Goal: Task Accomplishment & Management: Complete application form

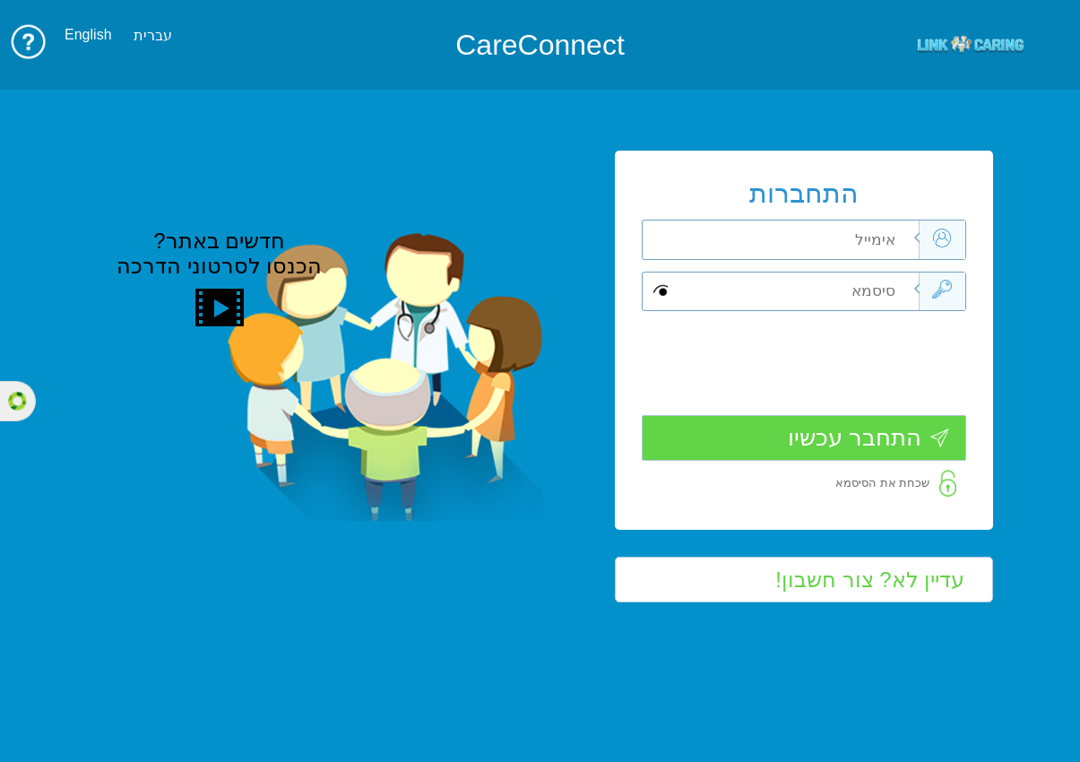
click at [865, 235] on input "text" at bounding box center [791, 240] width 256 height 39
click at [857, 236] on input "text" at bounding box center [791, 240] width 256 height 39
paste input "[EMAIL_ADDRESS][DOMAIN_NAME]"
type input "[EMAIL_ADDRESS][DOMAIN_NAME]"
click at [856, 285] on input "text" at bounding box center [791, 292] width 256 height 39
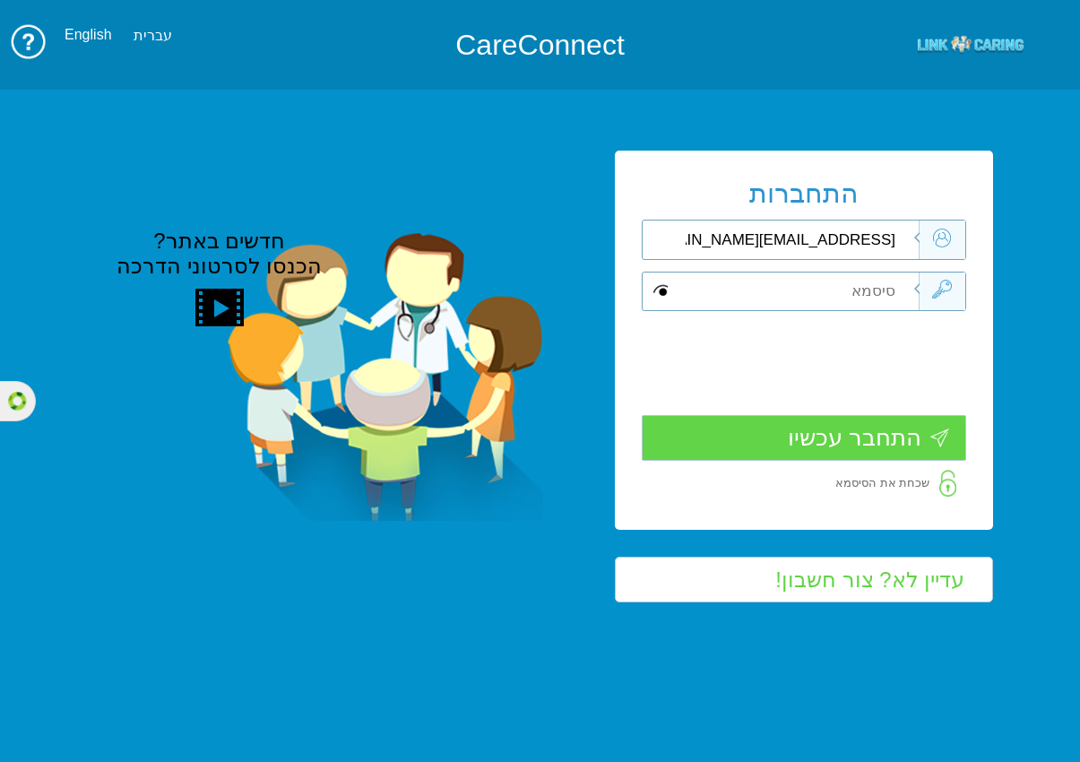
type input "L"
click at [656, 287] on span at bounding box center [661, 291] width 14 height 19
click at [860, 435] on input "התחבר עכשיו" at bounding box center [804, 437] width 325 height 46
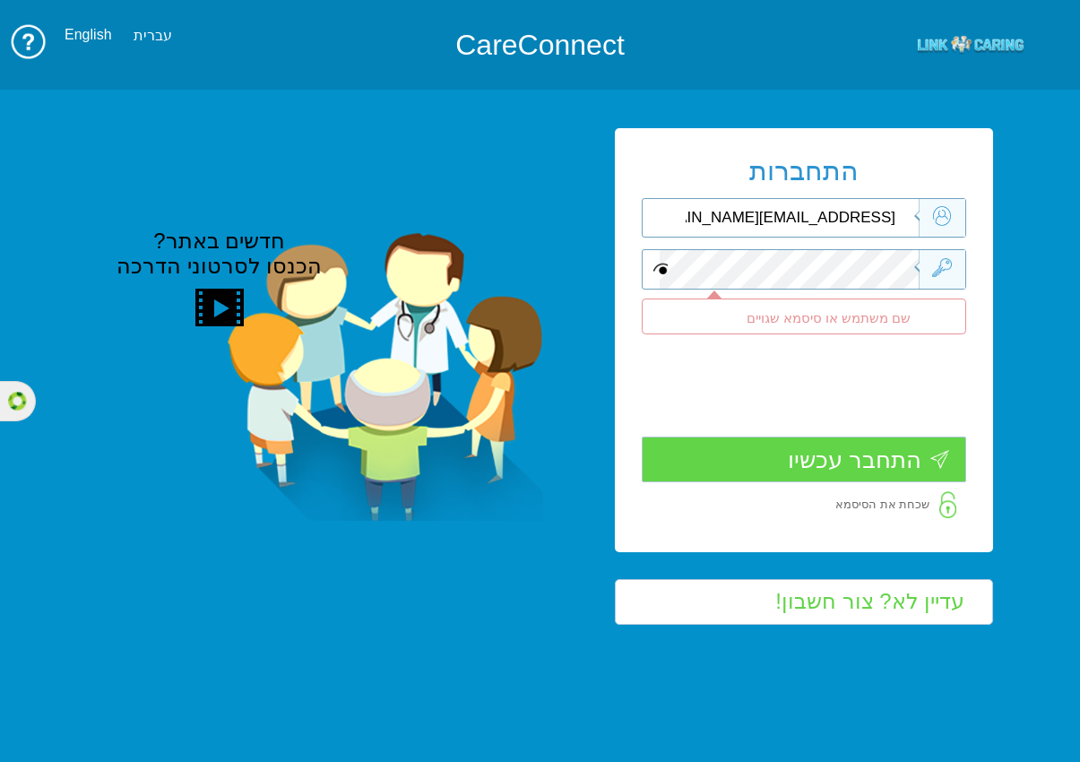
click at [793, 229] on input "[EMAIL_ADDRESS][DOMAIN_NAME]" at bounding box center [791, 218] width 256 height 39
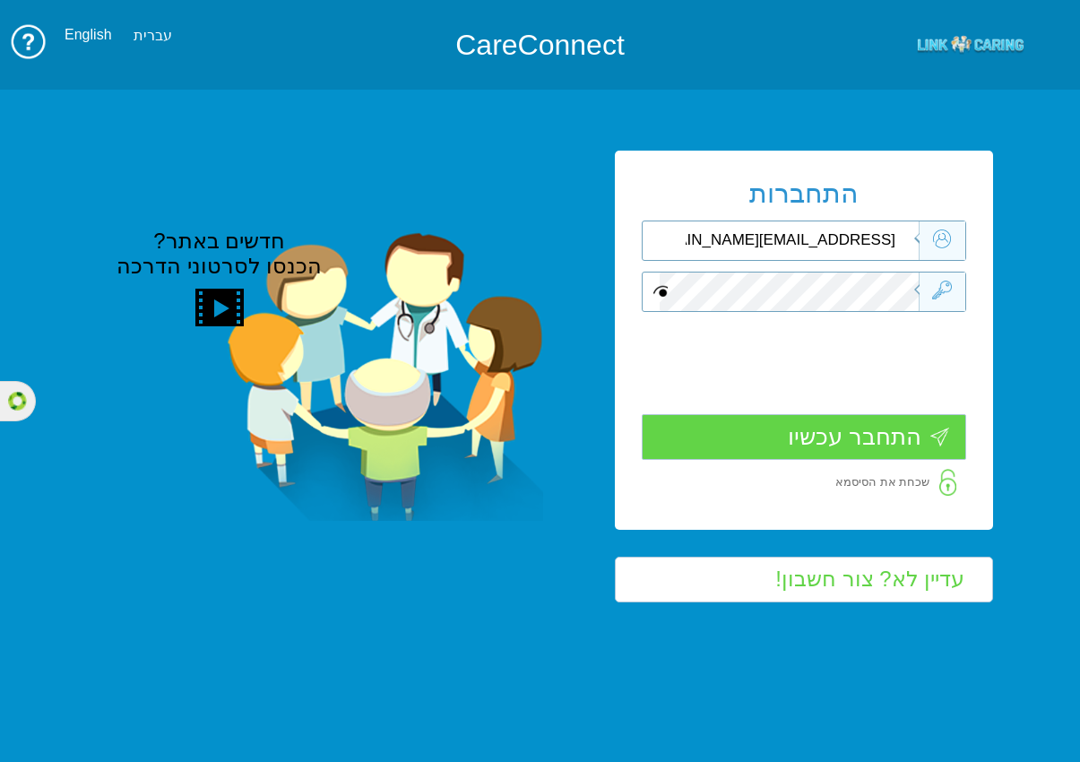
type input "[EMAIL_ADDRESS][DOMAIN_NAME]"
click at [790, 435] on input "התחבר עכשיו" at bounding box center [804, 437] width 325 height 46
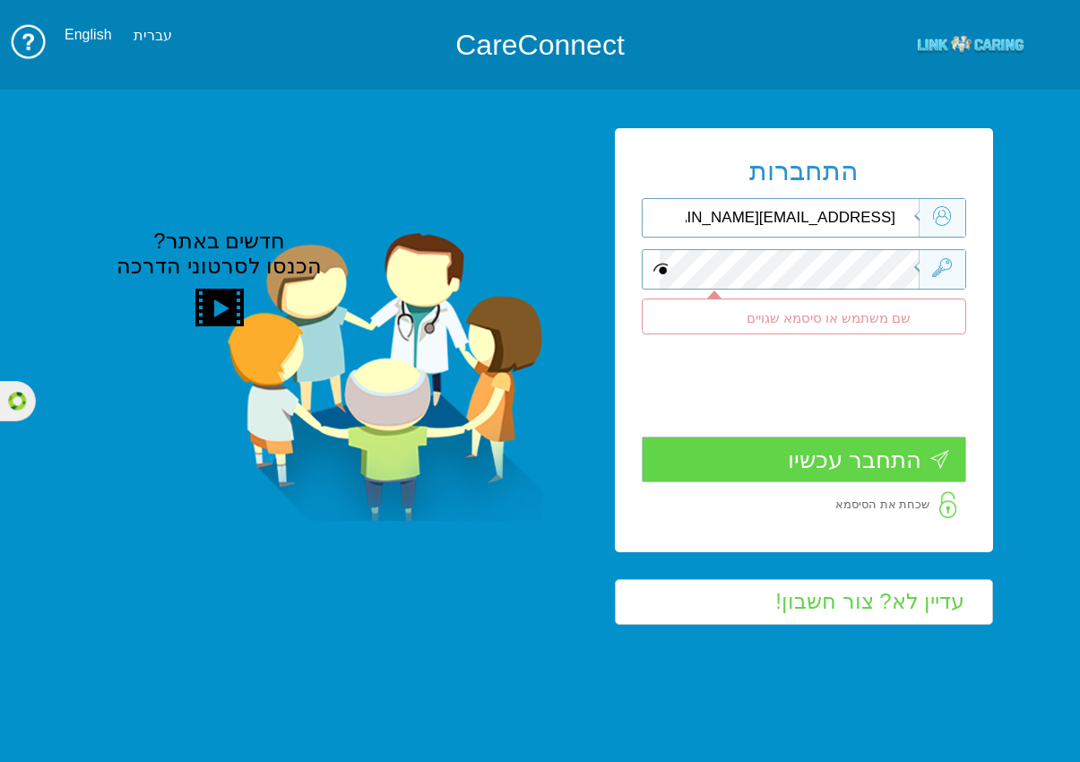
click at [794, 218] on input "[EMAIL_ADDRESS][DOMAIN_NAME]" at bounding box center [791, 218] width 256 height 39
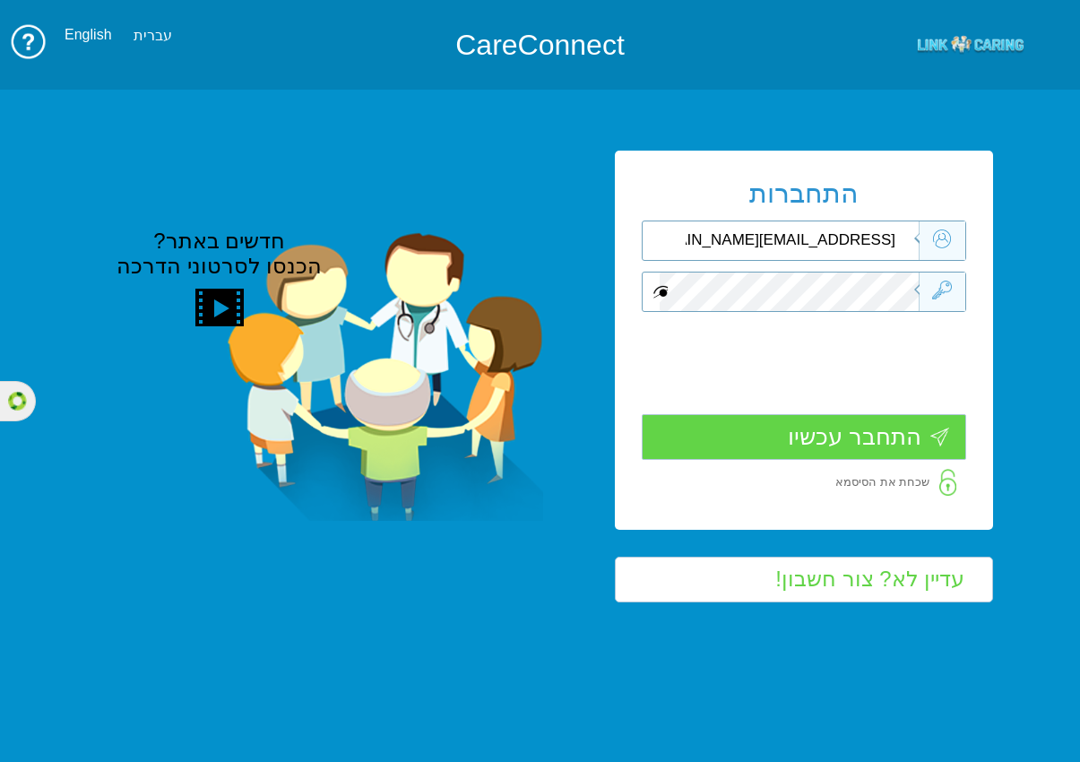
click at [659, 295] on span at bounding box center [661, 291] width 14 height 19
click at [806, 437] on input "התחבר עכשיו" at bounding box center [804, 437] width 325 height 46
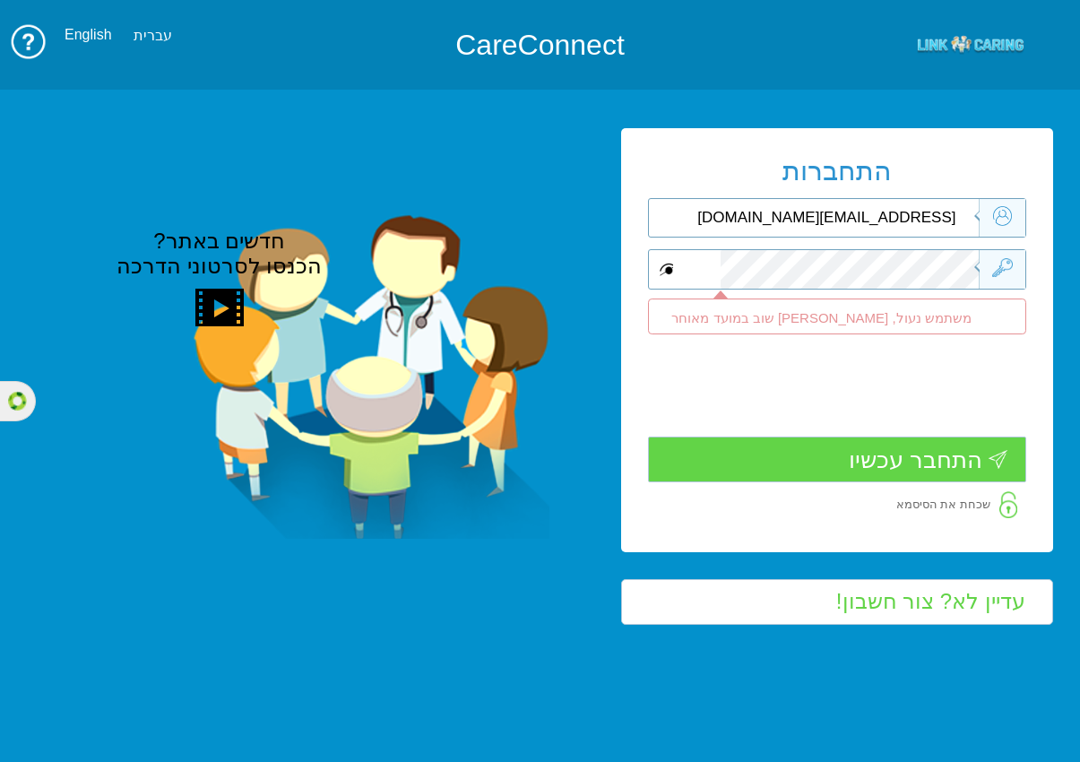
click at [660, 271] on span at bounding box center [667, 269] width 14 height 19
click at [812, 456] on input "התחבר עכשיו" at bounding box center [837, 460] width 378 height 46
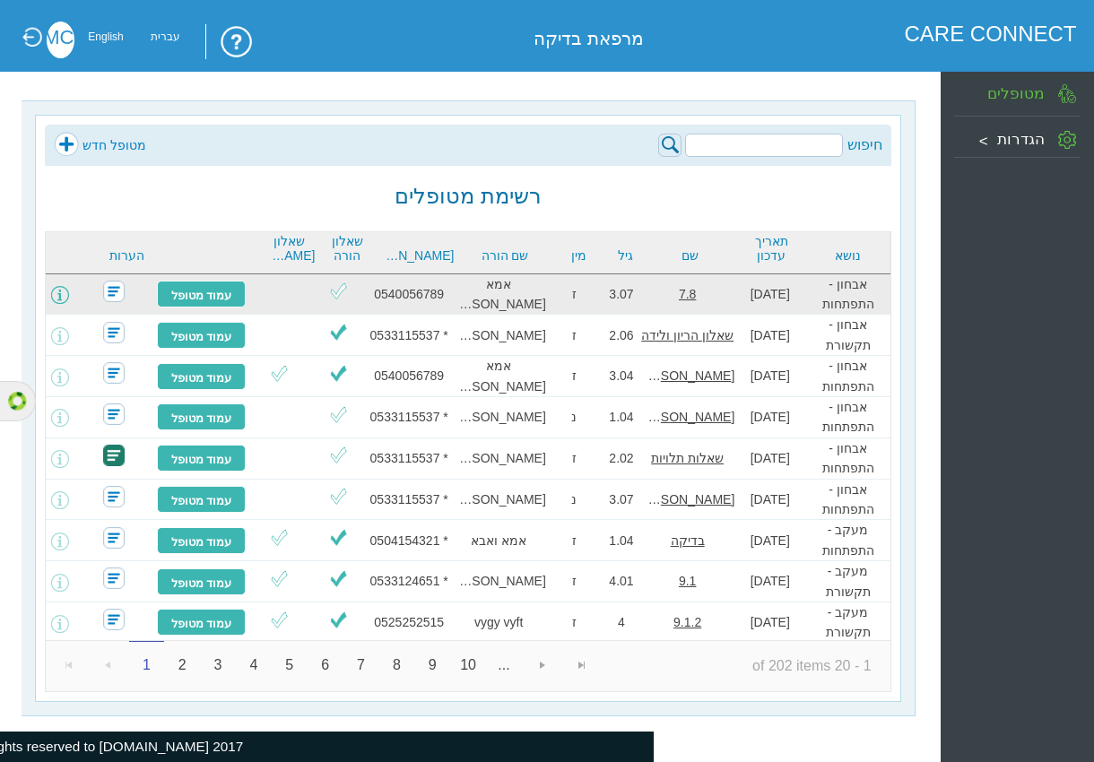
click at [69, 297] on span at bounding box center [60, 295] width 18 height 18
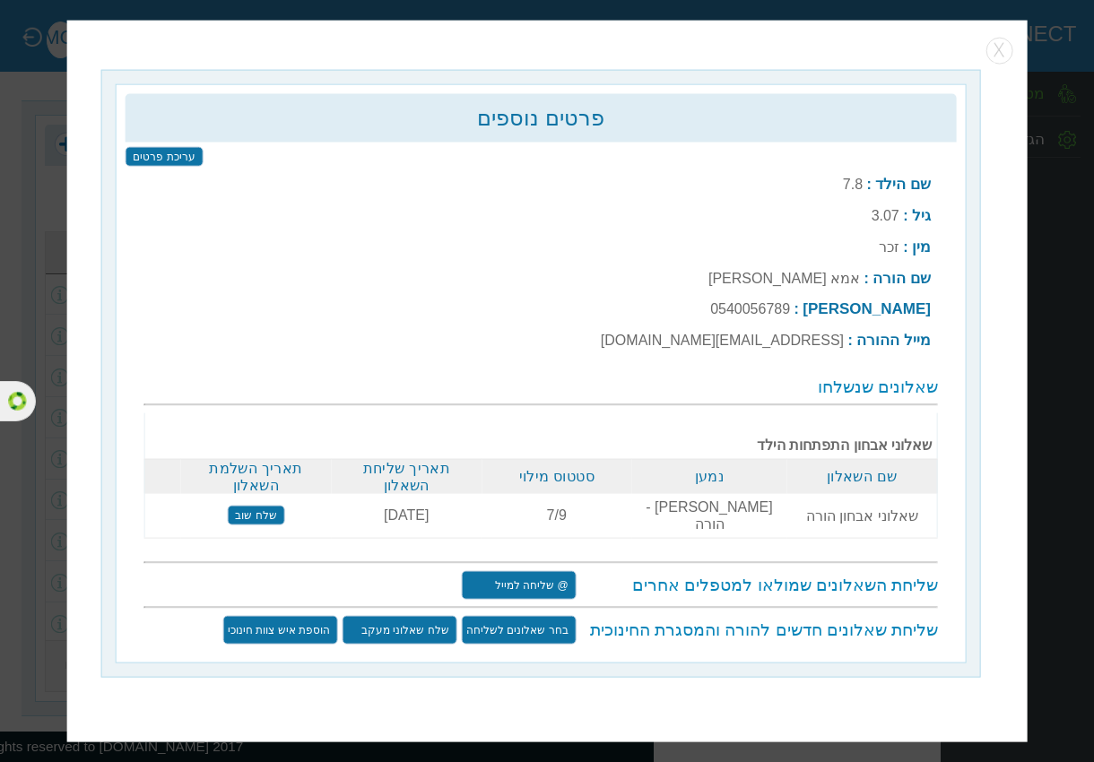
click at [1012, 55] on div "פרטים נוספים עריכת פרטים שם הילד : 7.8 גיל : 3.07 מין : זכר :" at bounding box center [547, 382] width 960 height 722
click at [1006, 60] on button "button" at bounding box center [999, 50] width 27 height 27
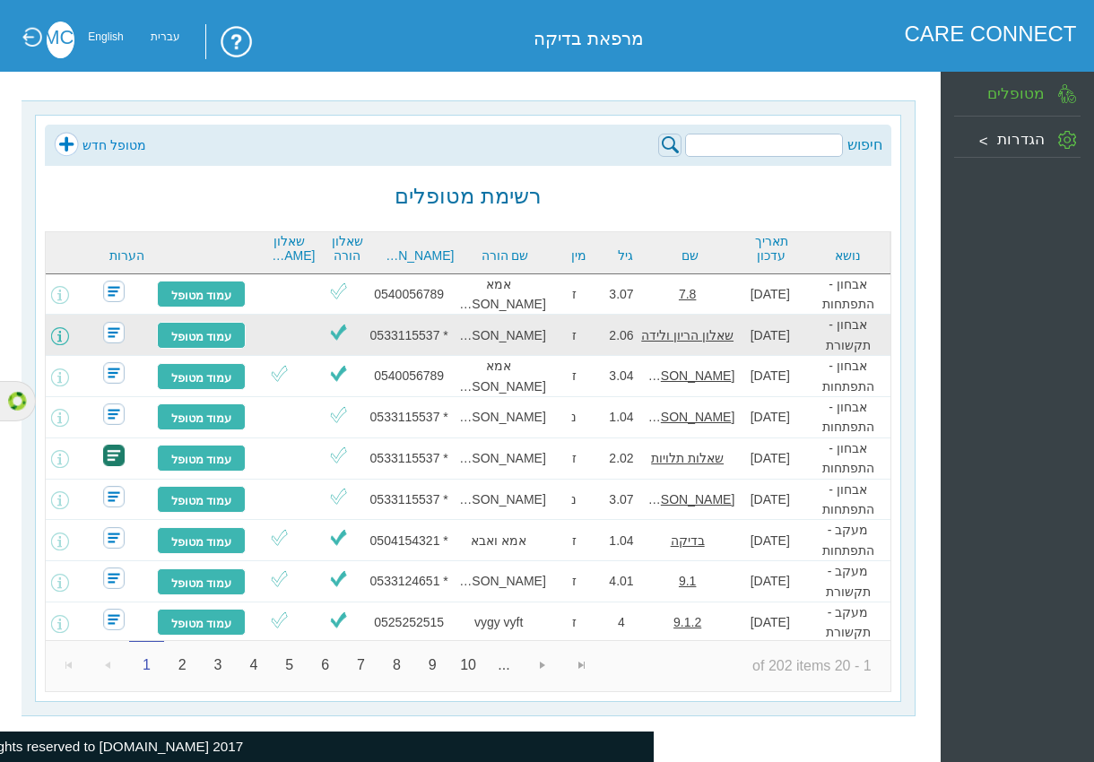
click at [69, 338] on span at bounding box center [60, 336] width 18 height 18
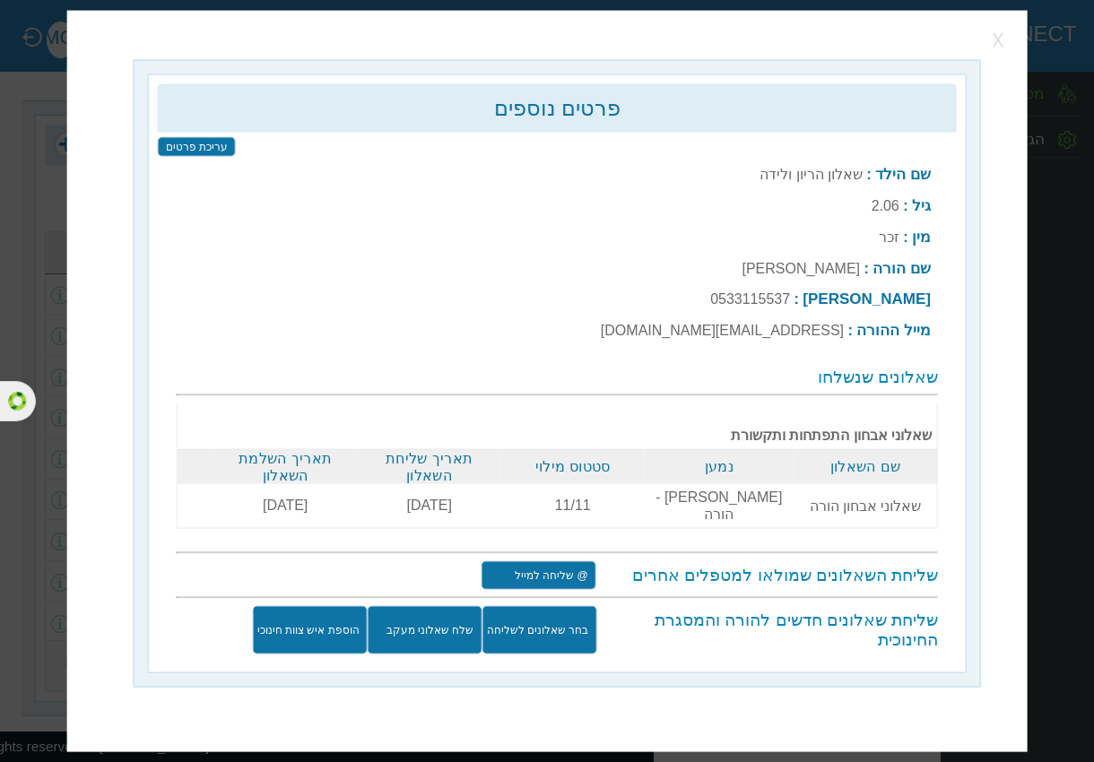
click at [990, 54] on button "button" at bounding box center [999, 40] width 27 height 27
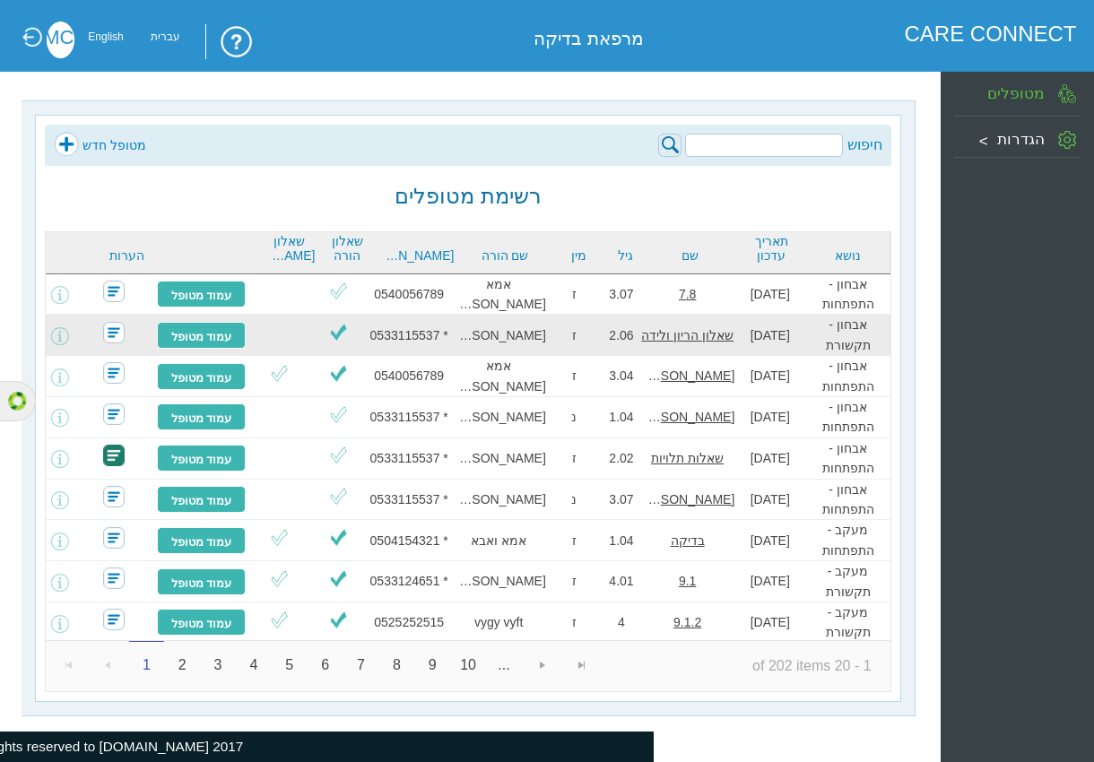
click at [413, 339] on div "* 0533115537" at bounding box center [409, 335] width 85 height 20
copy div "0533115537"
click at [66, 342] on span at bounding box center [60, 336] width 18 height 18
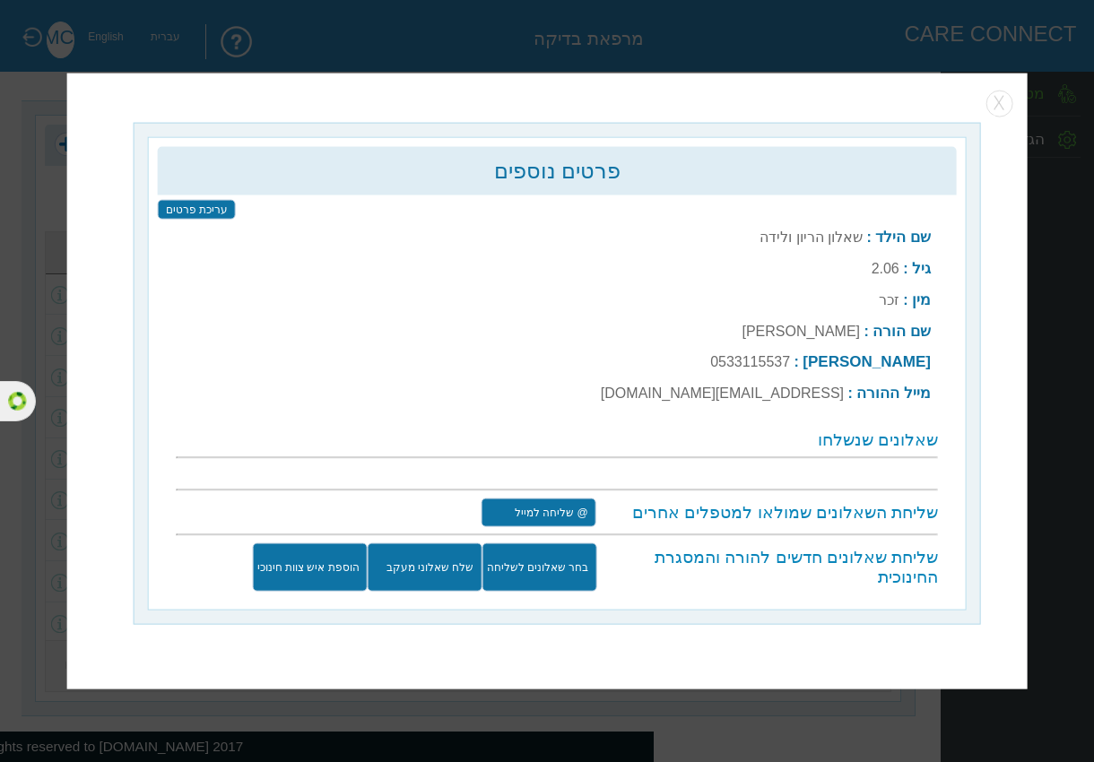
click at [736, 400] on label "sarag@yopmail.com" at bounding box center [722, 392] width 243 height 15
copy label "sarag"
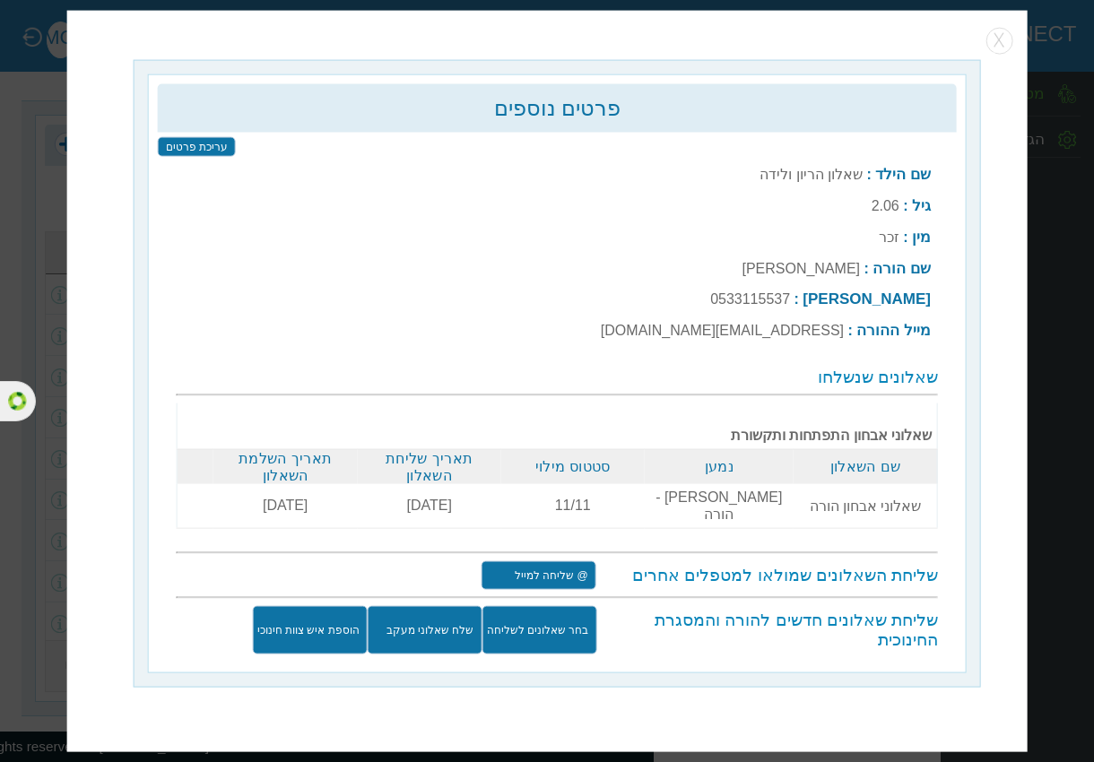
click at [794, 337] on label "sarag@yopmail.com" at bounding box center [722, 329] width 243 height 15
click at [795, 337] on label "sarag@yopmail.com" at bounding box center [722, 329] width 243 height 15
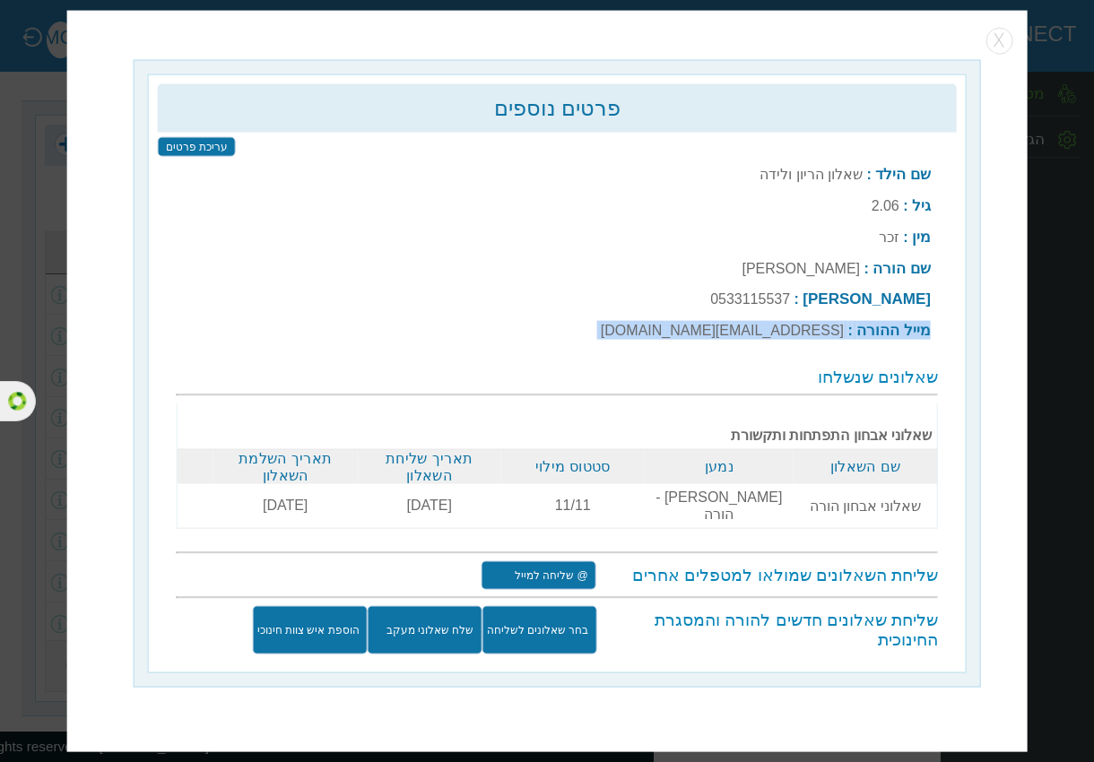
click at [795, 337] on label "sarag@yopmail.com" at bounding box center [722, 329] width 243 height 15
drag, startPoint x: 795, startPoint y: 343, endPoint x: 826, endPoint y: 345, distance: 30.5
click at [802, 337] on label "sarag@yopmail.com" at bounding box center [722, 329] width 243 height 15
drag, startPoint x: 850, startPoint y: 349, endPoint x: 718, endPoint y: 349, distance: 131.8
click at [718, 344] on td "מייל ההורה : sarag@yopmail.com" at bounding box center [765, 330] width 341 height 30
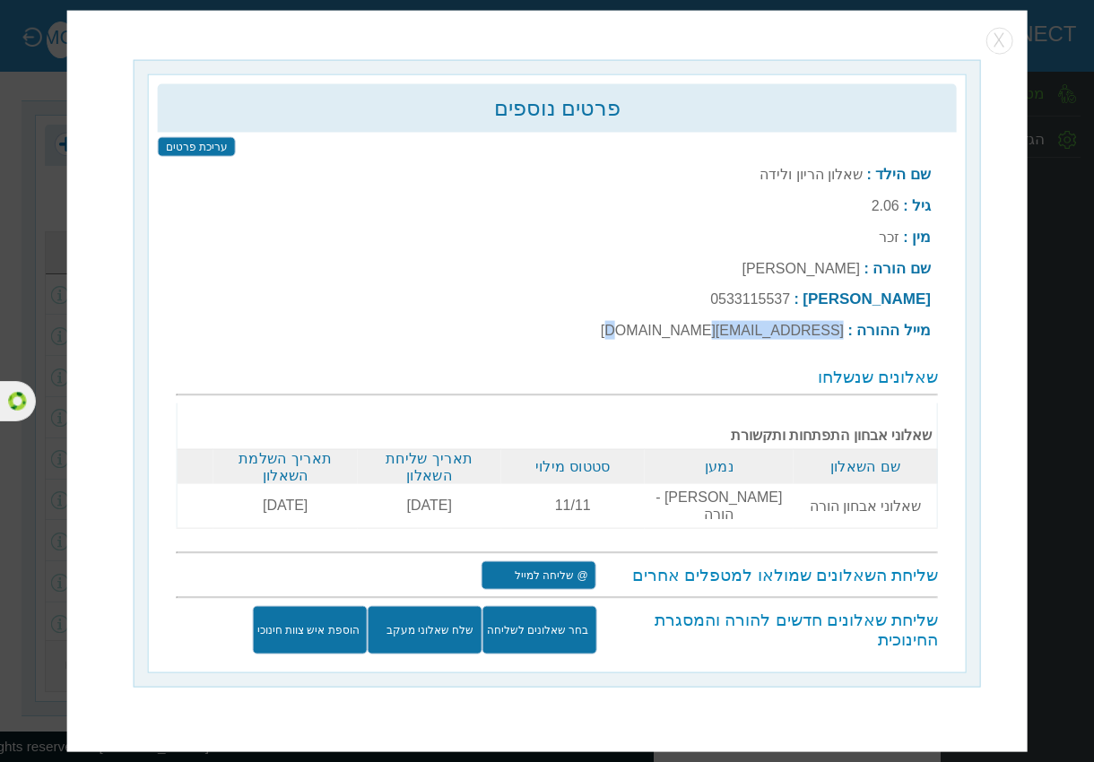
copy label "sarag@yopmail.com"
click at [566, 563] on input "@ שליחה למייל" at bounding box center [538, 574] width 115 height 29
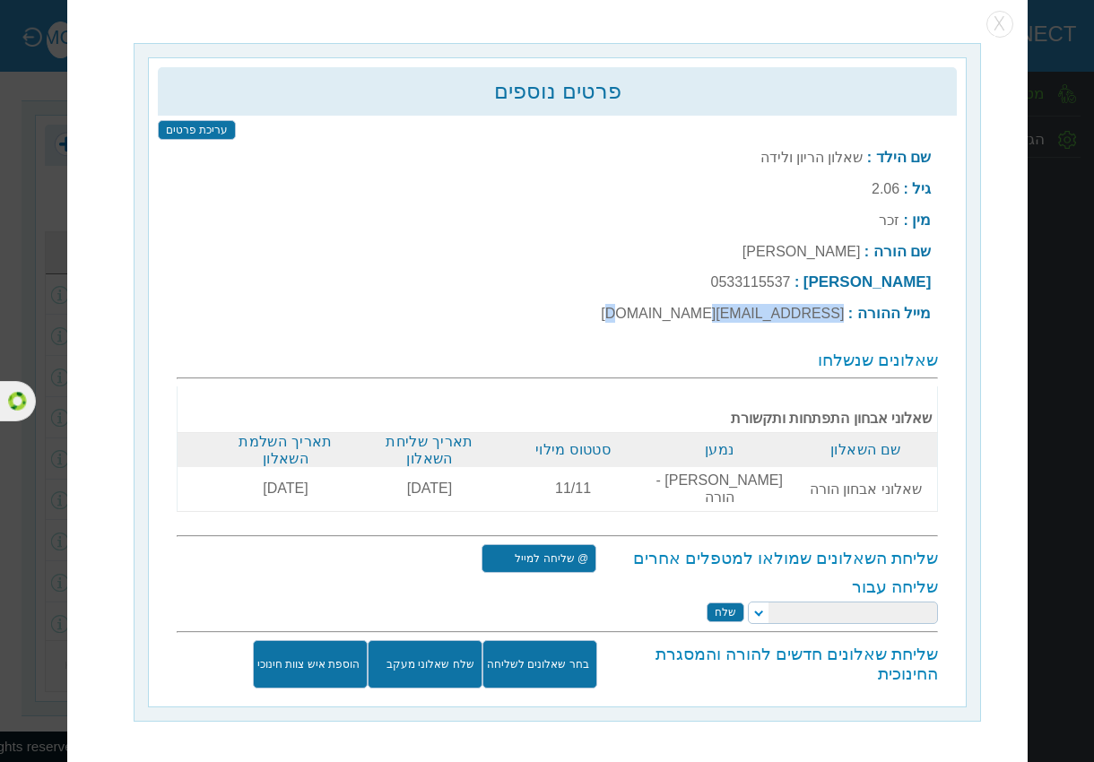
click at [752, 603] on select at bounding box center [843, 613] width 190 height 22
click at [748, 602] on select "מזכירת המרפאה קלינאי תיק הילה ברדיצ'בסקי ריפוי בעיסוק קלינאית בודקת Mor Cohen פ…" at bounding box center [843, 613] width 190 height 22
click at [634, 365] on h3 "שאלונים שנשלחו" at bounding box center [557, 361] width 761 height 20
click at [726, 603] on input "שלח" at bounding box center [725, 613] width 38 height 20
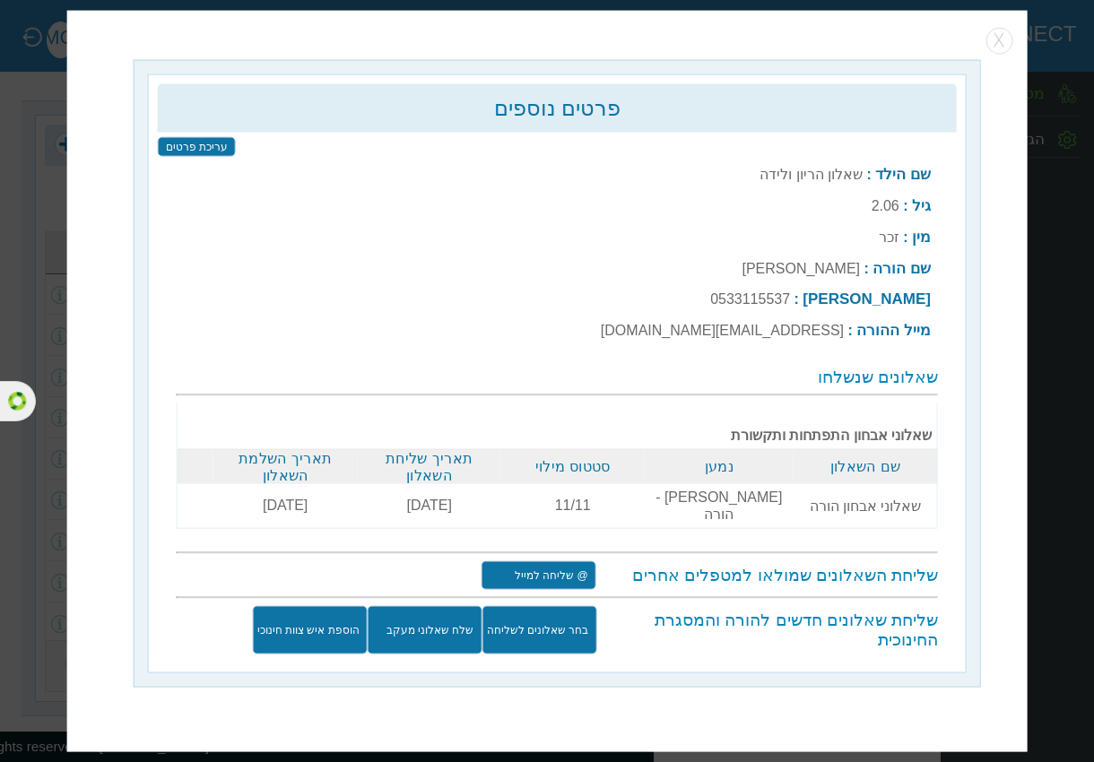
click at [567, 567] on input "@ שליחה למייל" at bounding box center [538, 574] width 115 height 29
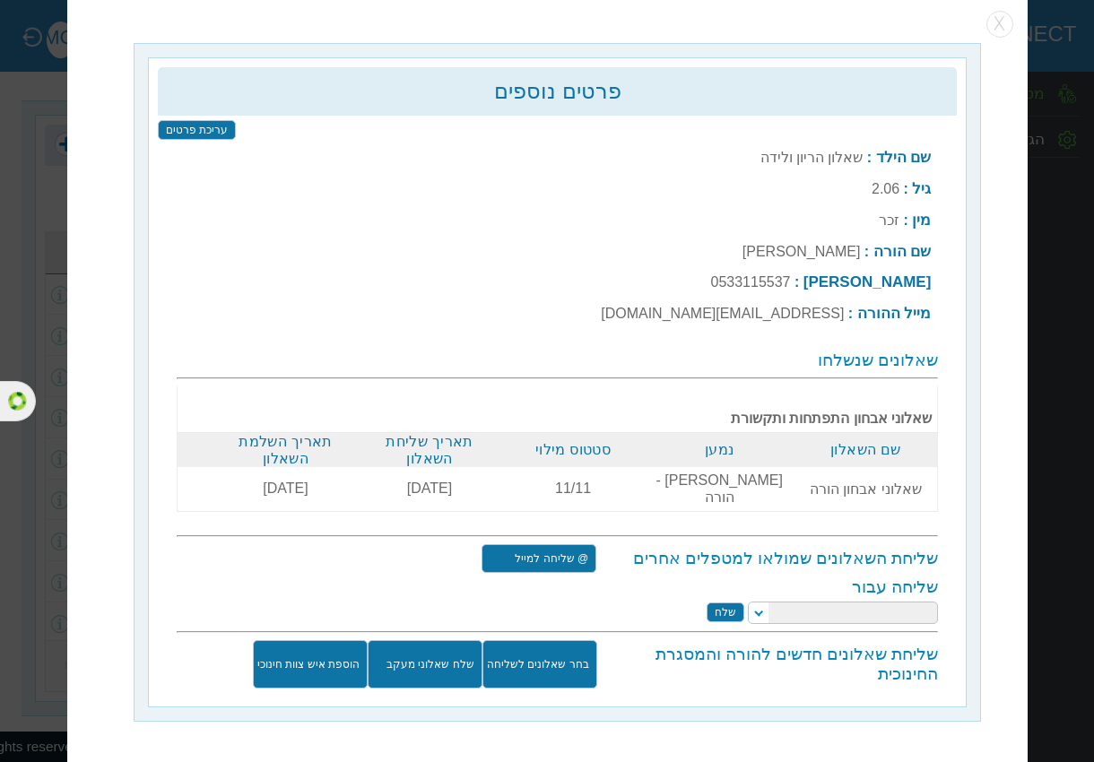
click at [767, 602] on select "מזכירת המרפאה קלינאי תיק הילה ברדיצ'בסקי ריפוי בעיסוק קלינאית בודקת Mor Cohen פ…" at bounding box center [843, 613] width 190 height 22
select select "clinick11@yopmail.com"
click at [748, 602] on select "מזכירת המרפאה קלינאי תיק הילה ברדיצ'בסקי ריפוי בעיסוק קלינאית בודקת Mor Cohen פ…" at bounding box center [843, 613] width 190 height 22
click at [726, 603] on input "שלח" at bounding box center [725, 613] width 38 height 20
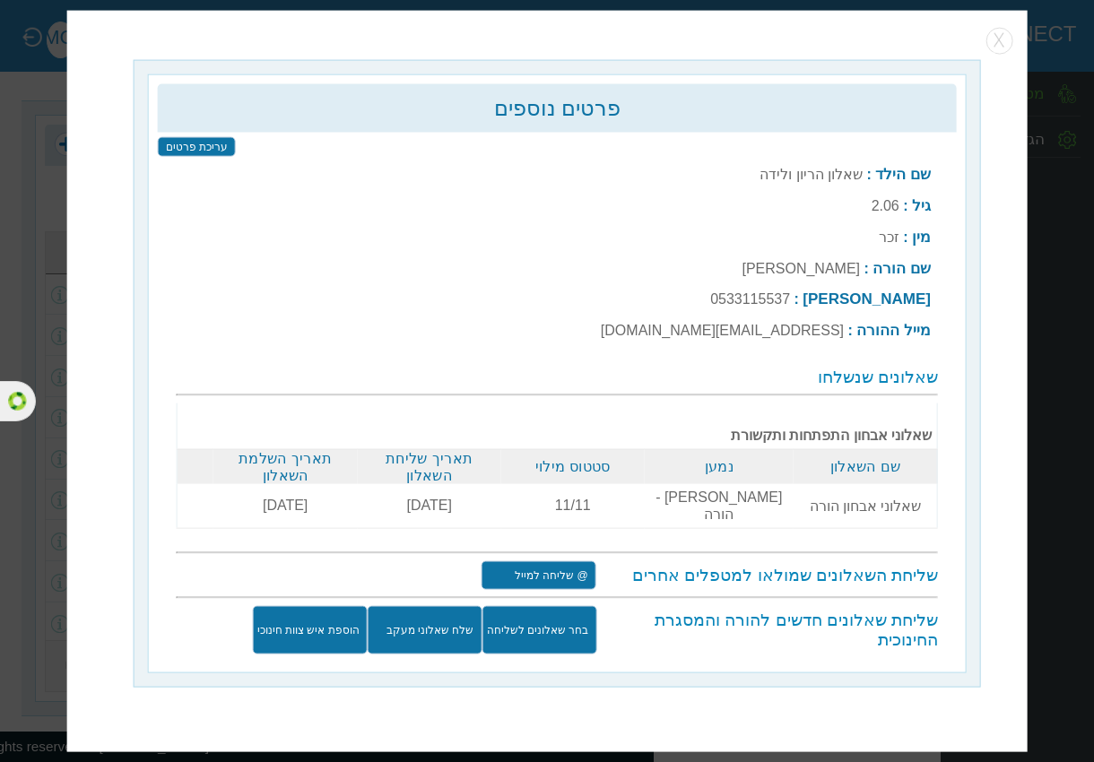
click at [531, 619] on input "בחר שאלונים לשליחה" at bounding box center [538, 629] width 115 height 48
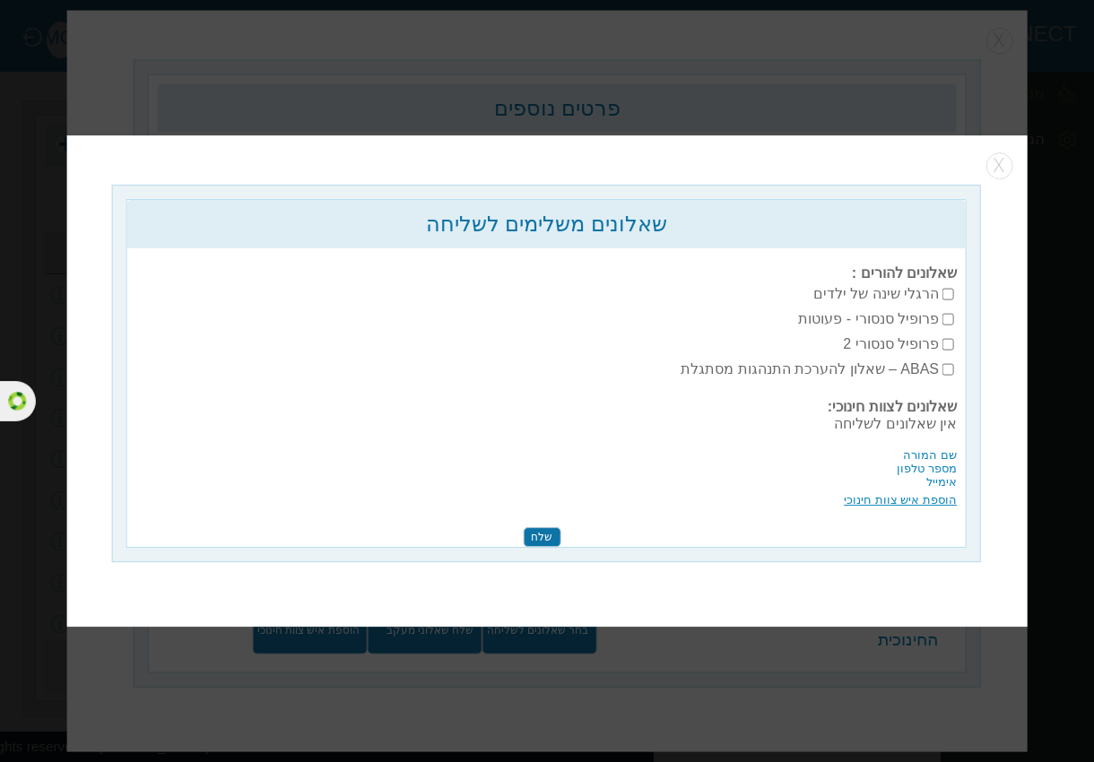
click at [943, 294] on input "הרגלי שינה של ילדים" at bounding box center [948, 294] width 12 height 20
checkbox input "true"
click at [545, 537] on input "שלח" at bounding box center [542, 537] width 38 height 20
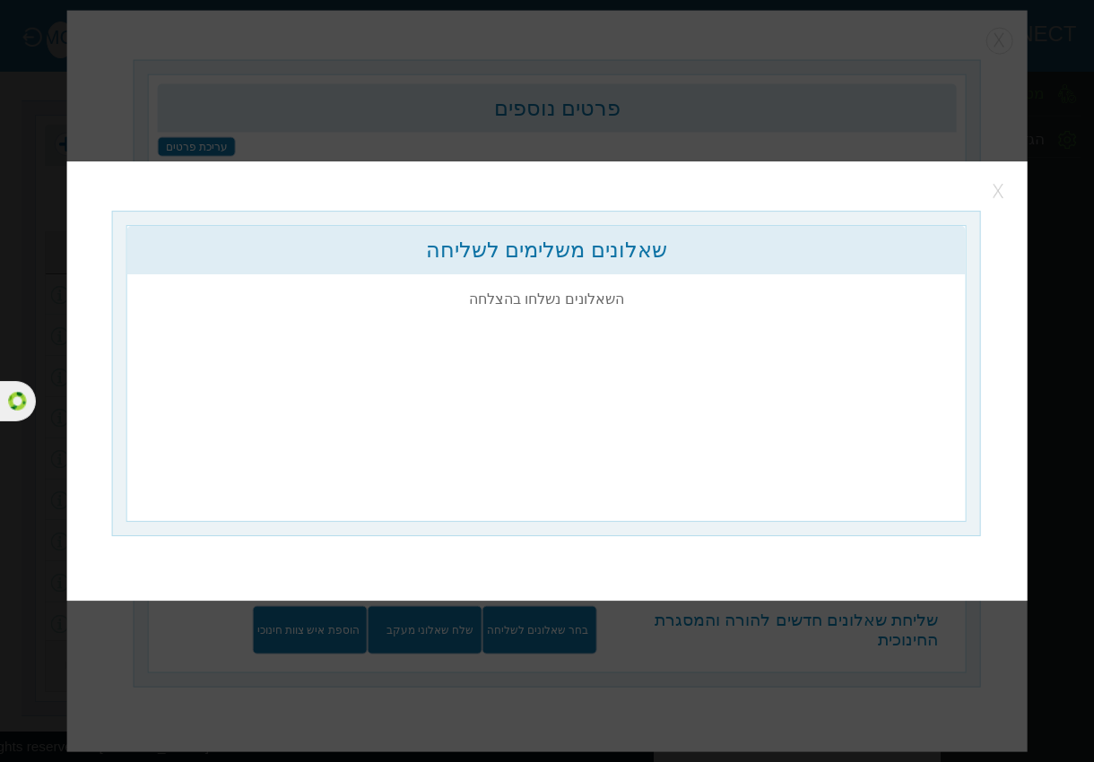
click at [1003, 193] on button "button" at bounding box center [999, 191] width 27 height 27
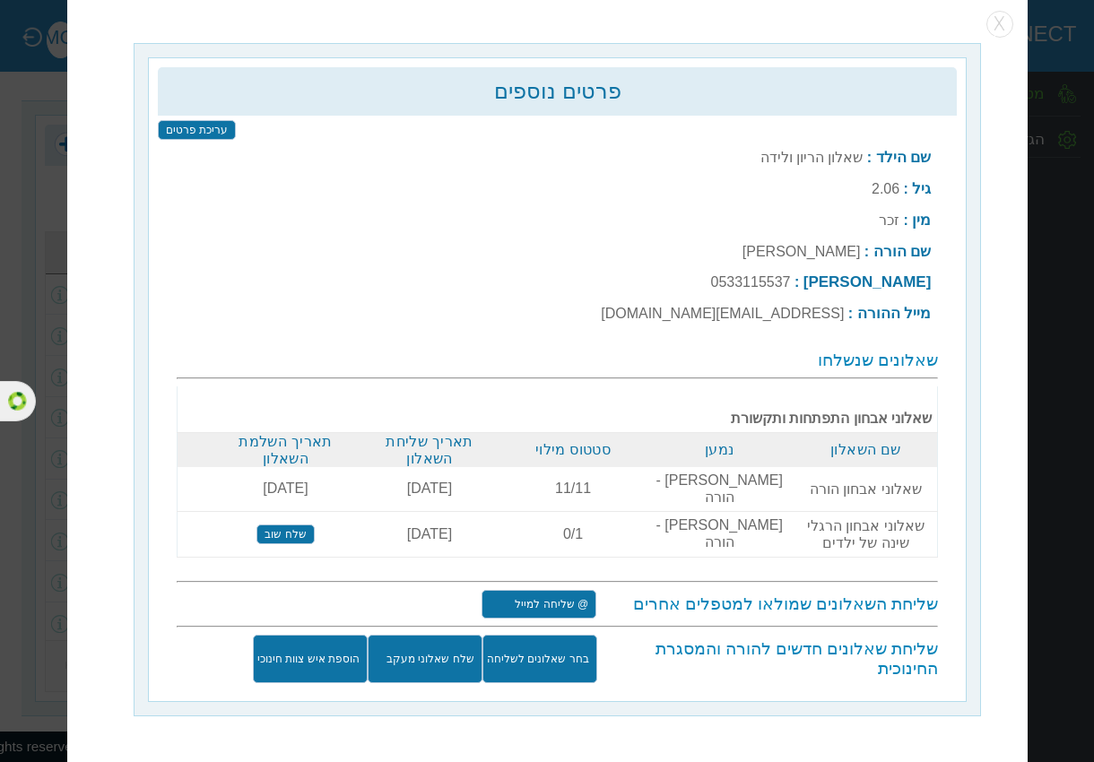
click at [756, 321] on label "sarag@yopmail.com" at bounding box center [722, 313] width 243 height 15
click at [755, 321] on label "sarag@yopmail.com" at bounding box center [722, 313] width 243 height 15
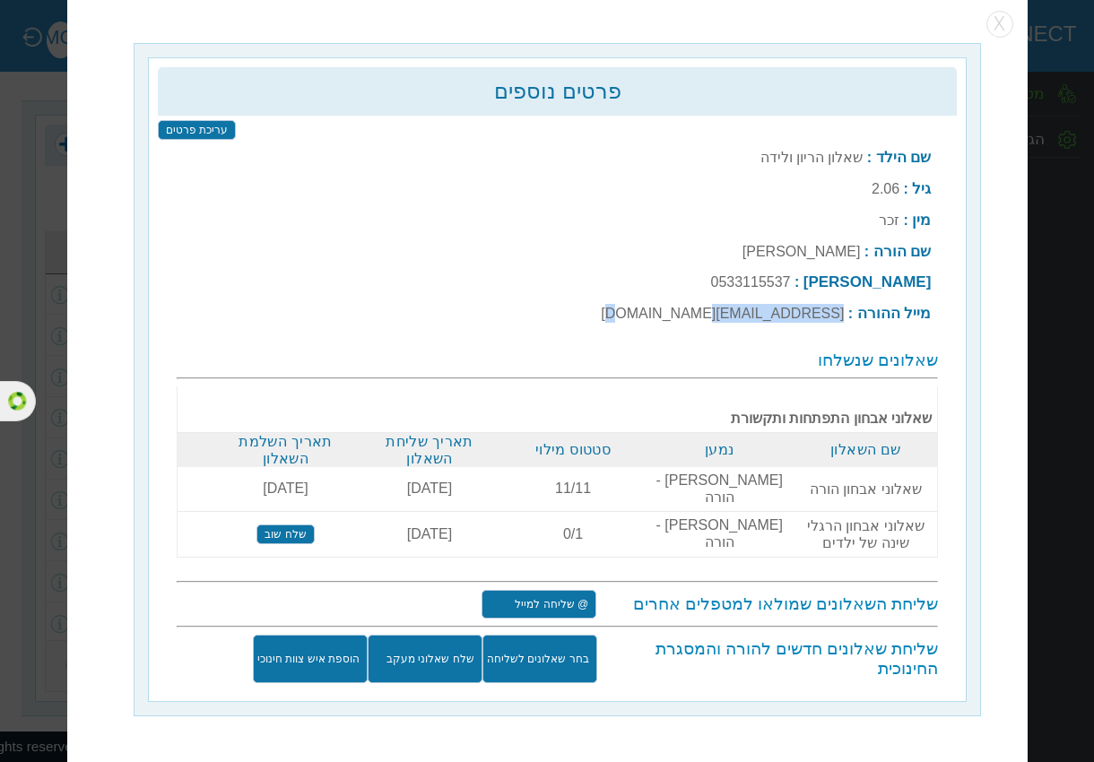
drag, startPoint x: 719, startPoint y: 331, endPoint x: 845, endPoint y: 327, distance: 125.6
click at [844, 321] on label "sarag@yopmail.com" at bounding box center [722, 313] width 243 height 15
copy label "sarag@yopmail.com"
click at [790, 290] on label "0533115537" at bounding box center [750, 281] width 80 height 15
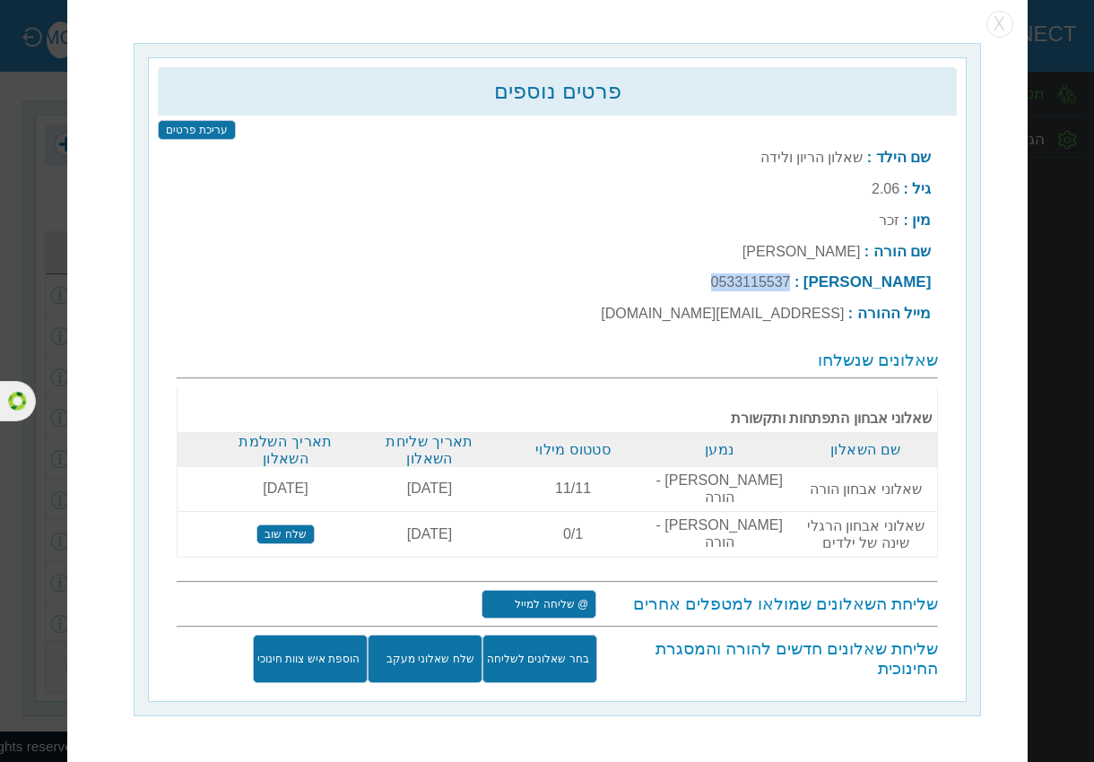
copy label "0533115537"
click at [790, 290] on label "0533115537" at bounding box center [750, 281] width 80 height 15
click at [769, 320] on label "sarag@yopmail.com" at bounding box center [722, 313] width 243 height 15
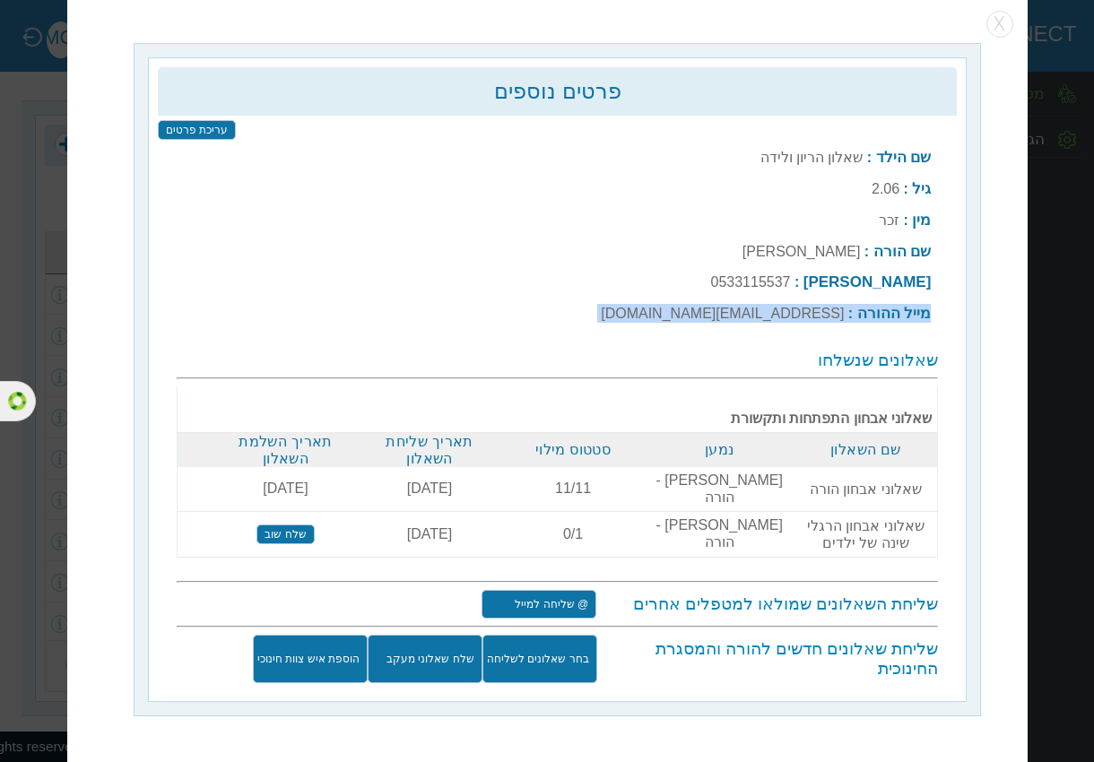
click at [769, 320] on label "sarag@yopmail.com" at bounding box center [722, 313] width 243 height 15
drag, startPoint x: 769, startPoint y: 320, endPoint x: 831, endPoint y: 326, distance: 62.2
click at [831, 321] on label "sarag@yopmail.com" at bounding box center [722, 313] width 243 height 15
drag, startPoint x: 848, startPoint y: 325, endPoint x: 717, endPoint y: 322, distance: 131.0
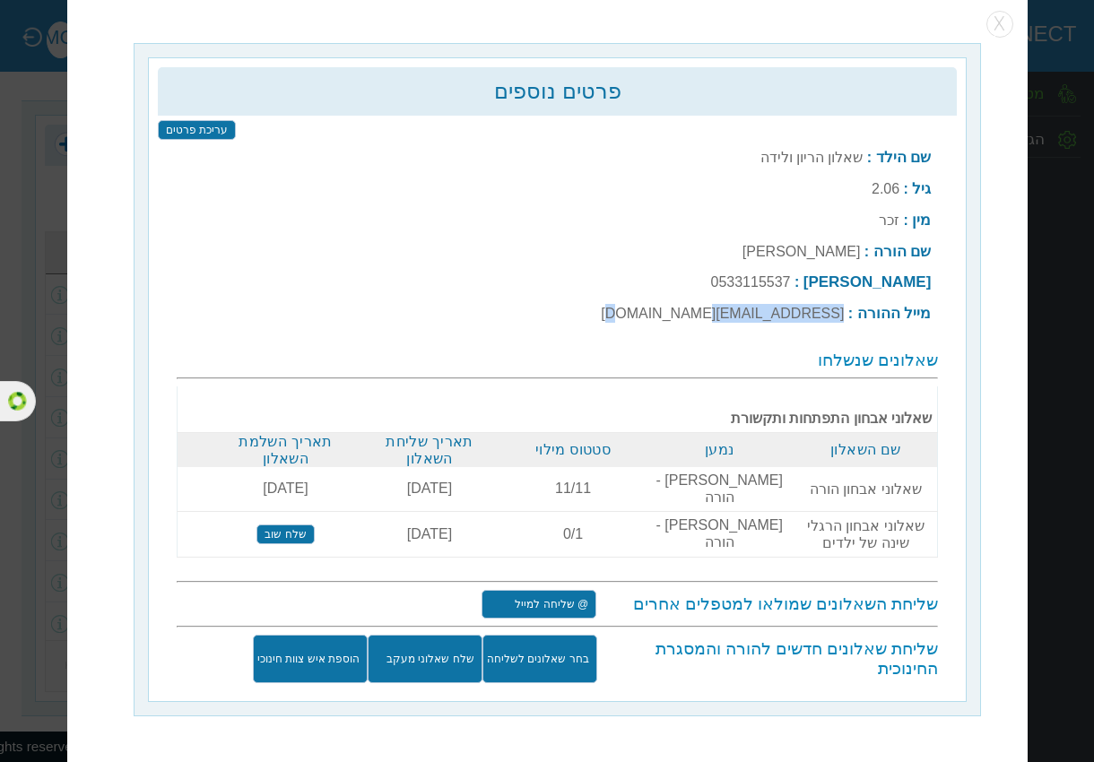
click at [717, 322] on td "מייל ההורה : sarag@yopmail.com" at bounding box center [765, 314] width 341 height 30
copy label "sarag@yopmail.com"
click at [336, 636] on input "הוספת איש צוות חינוכי" at bounding box center [310, 659] width 115 height 48
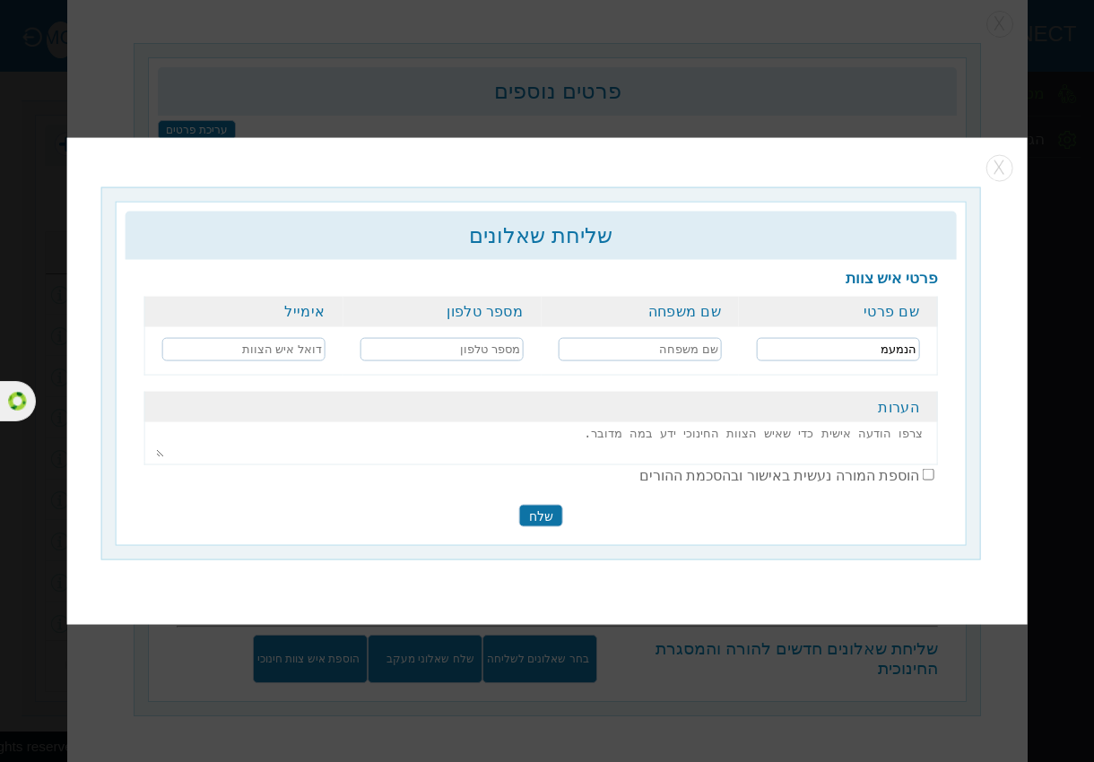
type input "הנמעמ"
click at [634, 339] on input "text" at bounding box center [640, 348] width 163 height 23
type input "מעמעמ"
click at [497, 354] on input "text" at bounding box center [441, 348] width 163 height 23
type input "0504199999"
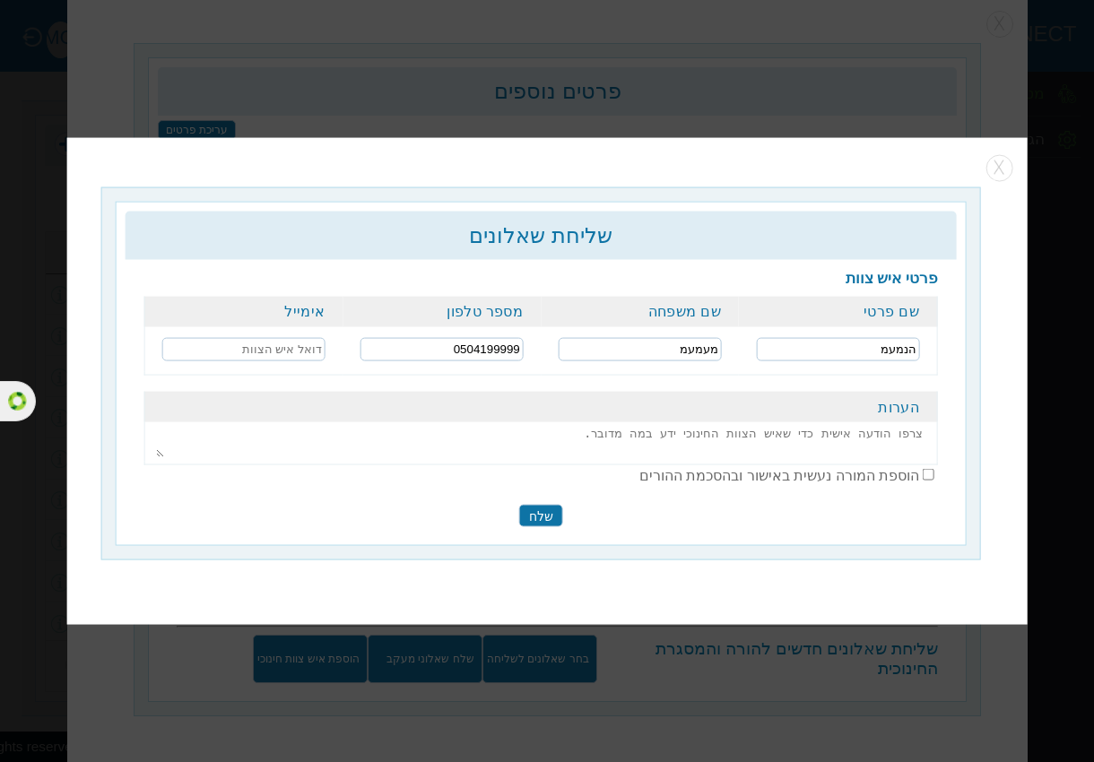
click at [497, 354] on input "0504199999" at bounding box center [441, 348] width 163 height 23
click at [317, 348] on input "text" at bounding box center [243, 348] width 163 height 23
type input "עיח@טםפצשןךץבםצ"
click at [858, 447] on textarea at bounding box center [540, 439] width 769 height 33
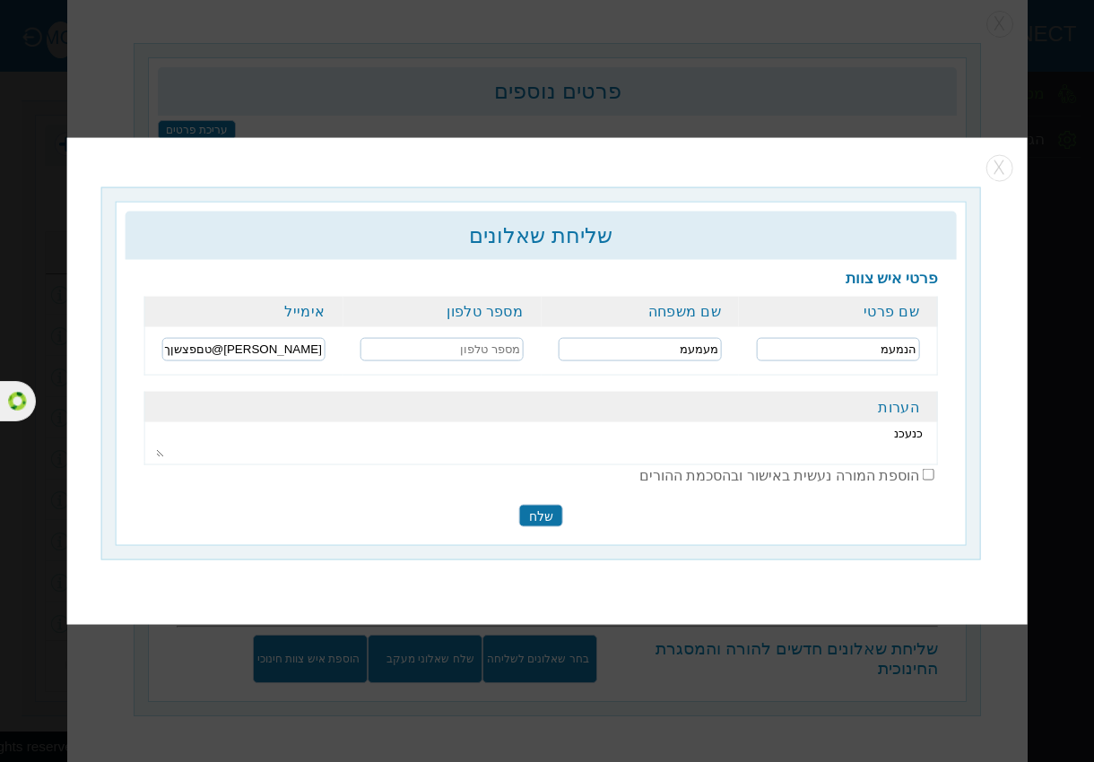
type textarea "כנעכנ"
click at [923, 471] on input "checkbox" at bounding box center [929, 475] width 12 height 12
checkbox input "true"
click at [250, 359] on input "עיח@טםפצשןךץבםצ" at bounding box center [243, 348] width 163 height 23
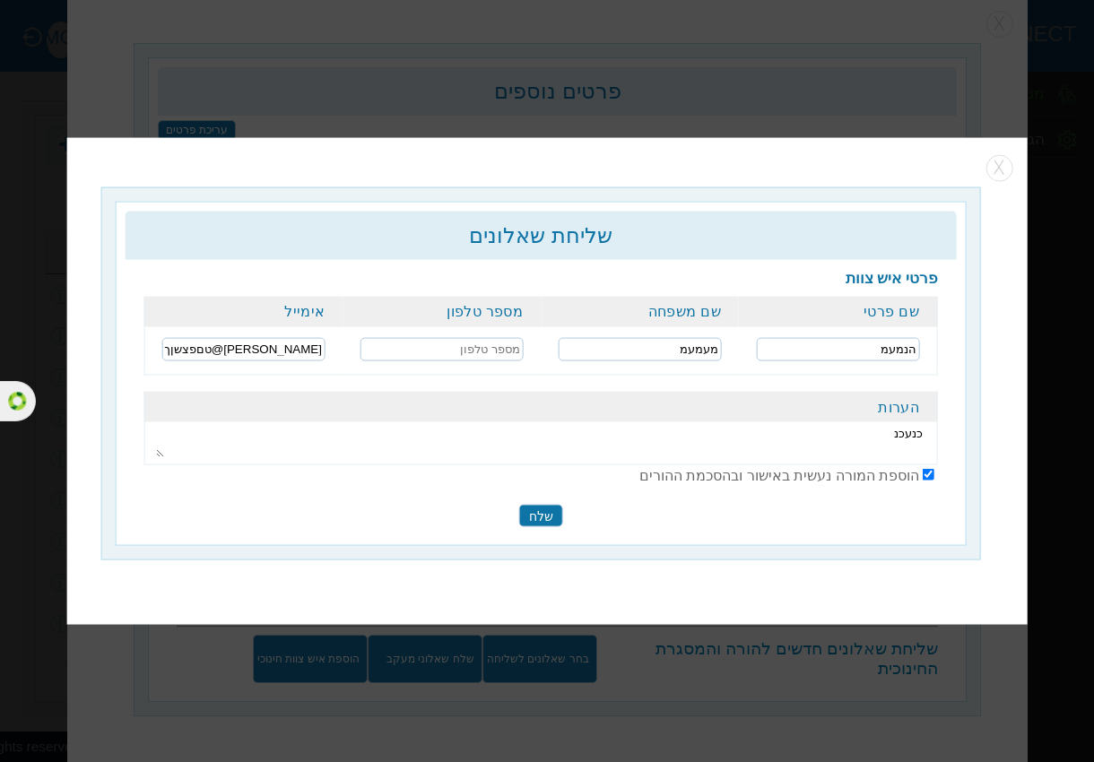
click at [250, 359] on input "עיח@טםפצשןךץבםצ" at bounding box center [243, 348] width 163 height 23
click at [220, 351] on input "fgh@yopmail.com" at bounding box center [243, 348] width 163 height 23
click at [225, 350] on input "fgh@yopmail.com" at bounding box center [243, 348] width 163 height 23
click at [231, 349] on input "fgh@yopmail.com" at bounding box center [243, 348] width 163 height 23
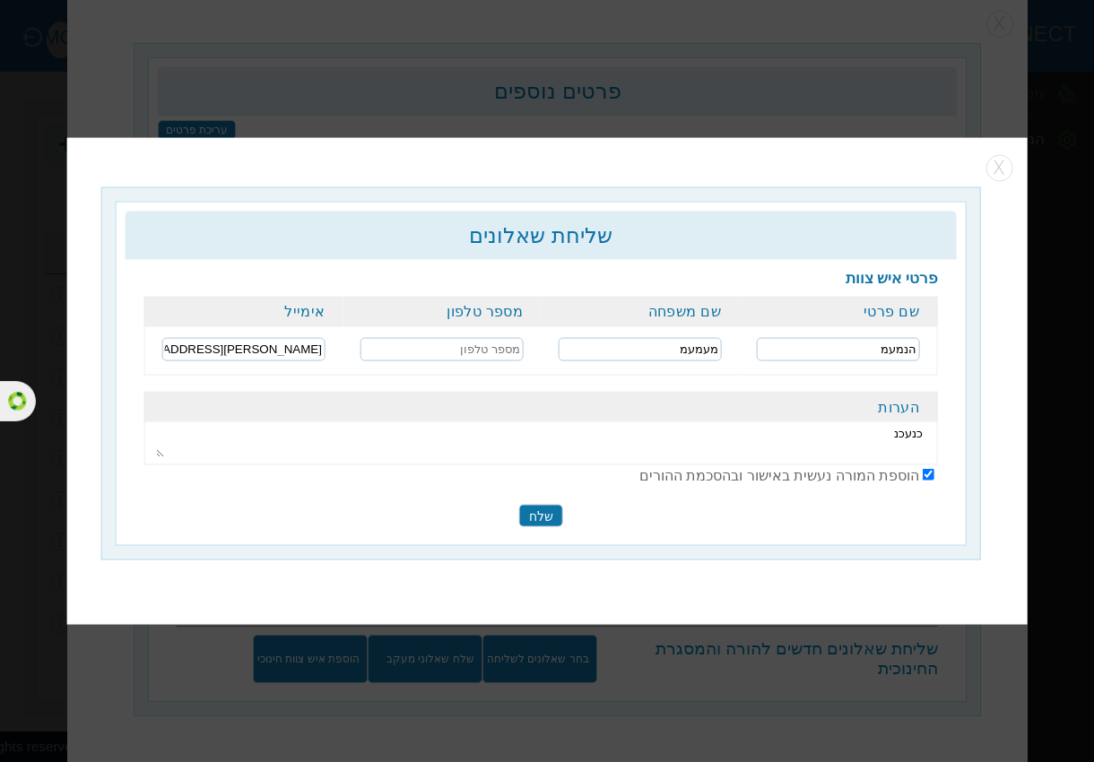
click at [231, 349] on input "fgh@yopmail.com" at bounding box center [243, 348] width 163 height 23
type input "fgh@yopmail.com"
click at [536, 506] on input "שלח" at bounding box center [541, 515] width 44 height 22
click at [469, 346] on input "text" at bounding box center [441, 348] width 163 height 23
type input "0504199999"
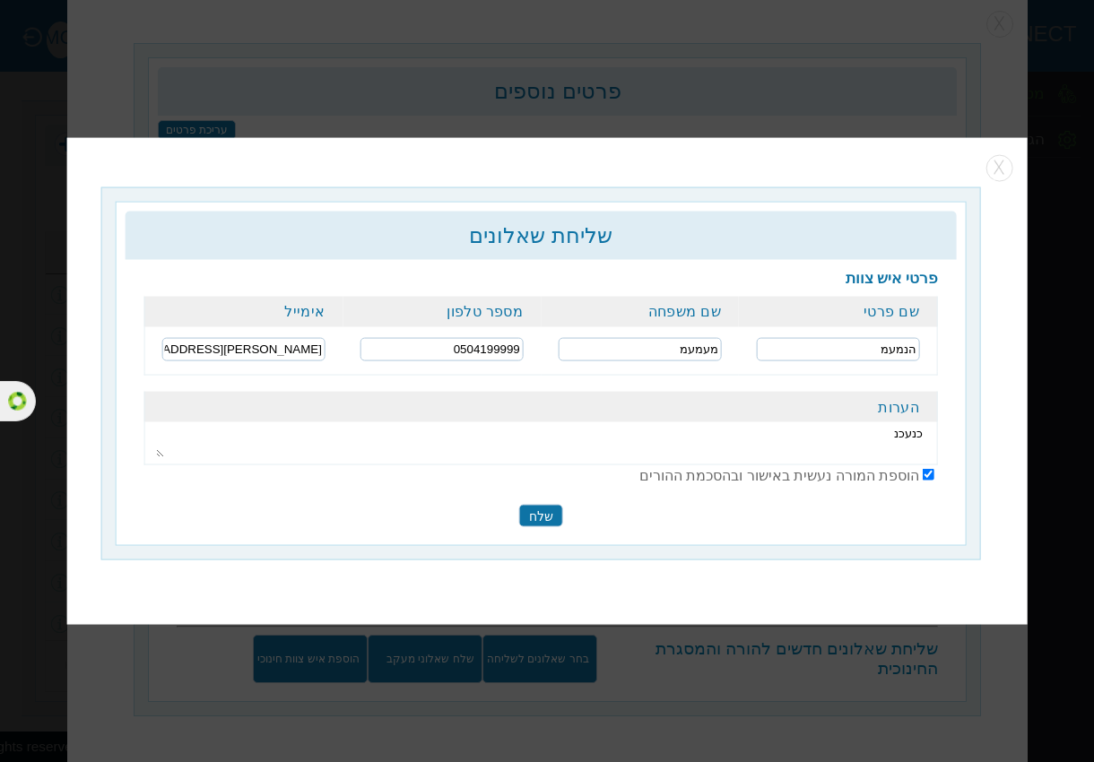
click at [539, 516] on input "שלח" at bounding box center [541, 515] width 44 height 22
click at [550, 519] on input "שלח" at bounding box center [541, 515] width 44 height 22
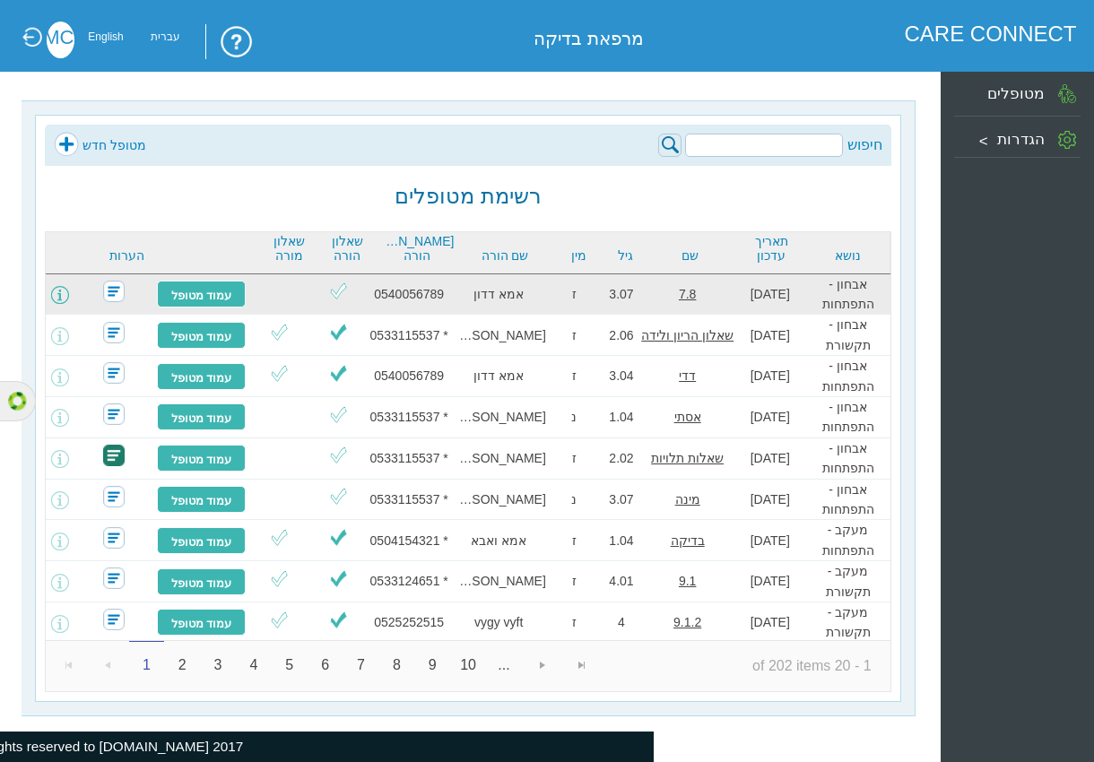
click at [69, 303] on span at bounding box center [60, 295] width 18 height 18
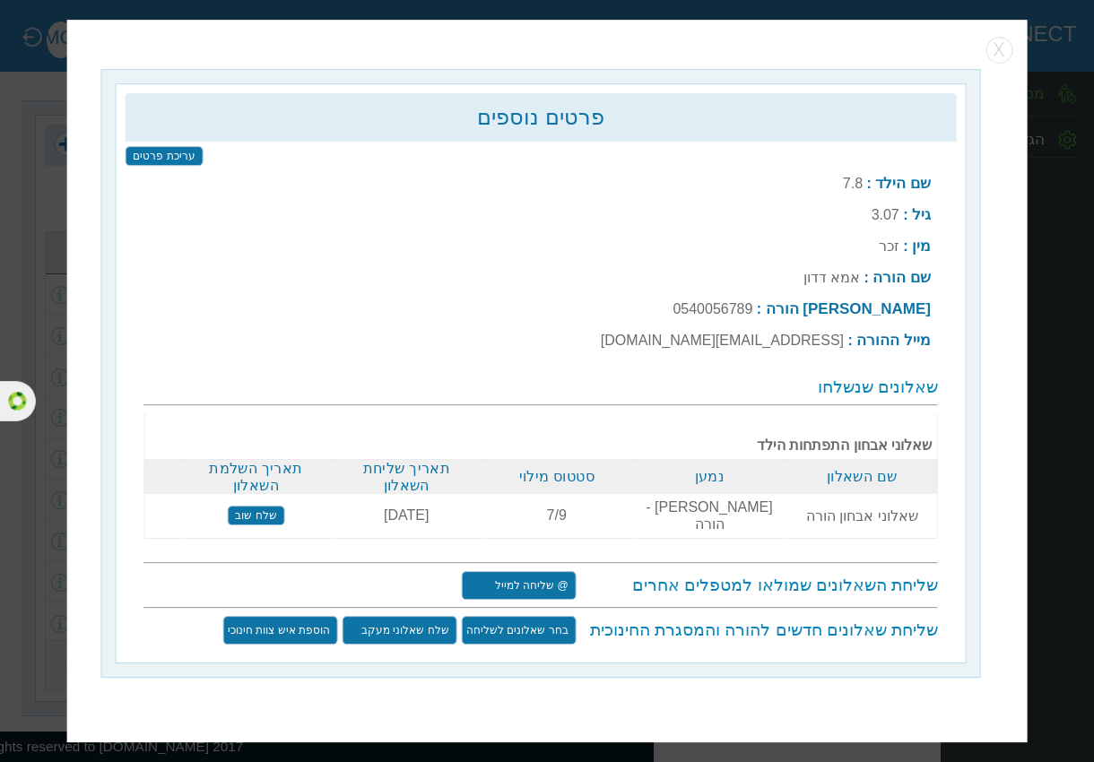
click at [315, 616] on input "הוספת איש צוות חינוכי" at bounding box center [280, 630] width 115 height 29
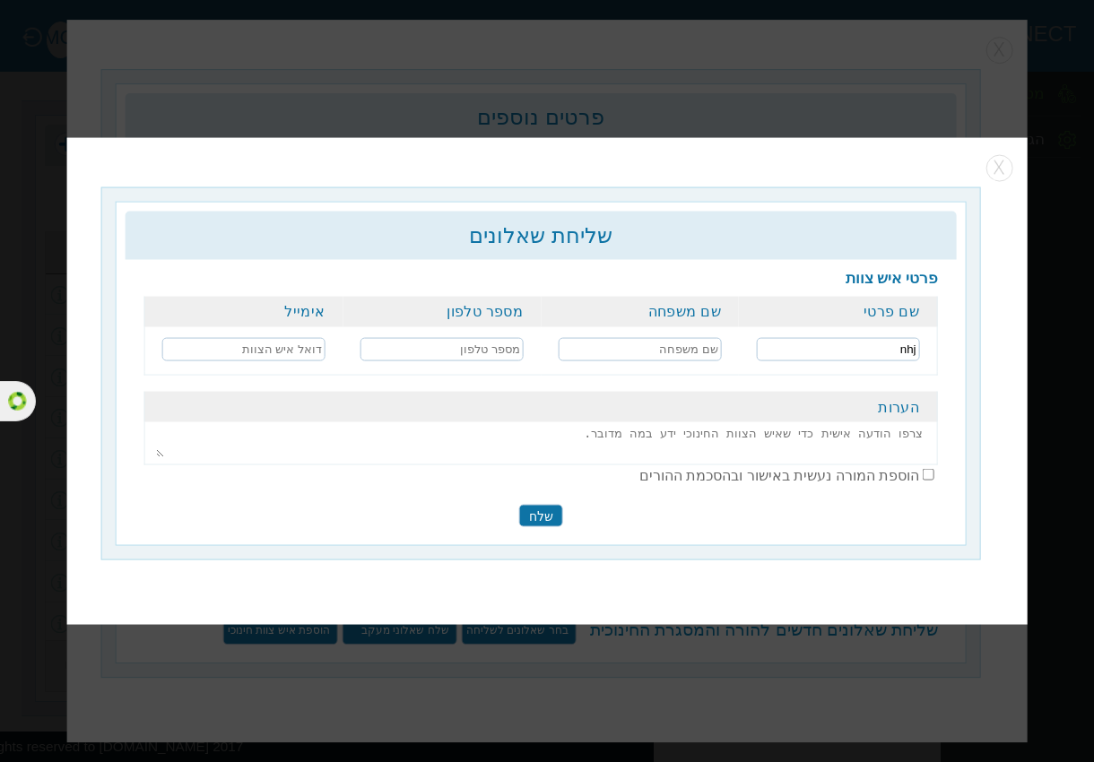
type input "nhj"
click at [703, 342] on input "text" at bounding box center [640, 348] width 163 height 23
type input "jhjh"
click at [456, 353] on input "text" at bounding box center [441, 348] width 163 height 23
click at [492, 356] on input "0588552254" at bounding box center [441, 348] width 163 height 23
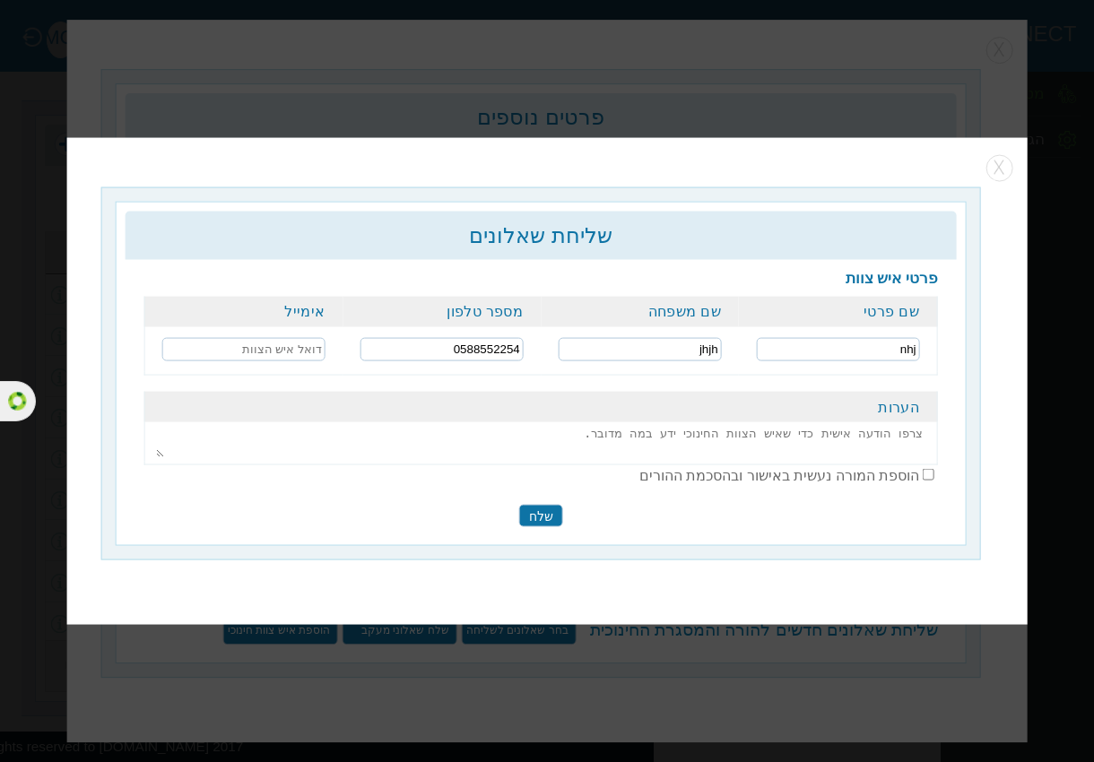
click at [492, 356] on input "0588552254" at bounding box center [441, 348] width 163 height 23
type input "0588552254"
click at [282, 349] on input "text" at bounding box center [243, 348] width 163 height 23
paste input "0588552254"
type input "0588552254@yopmail.com"
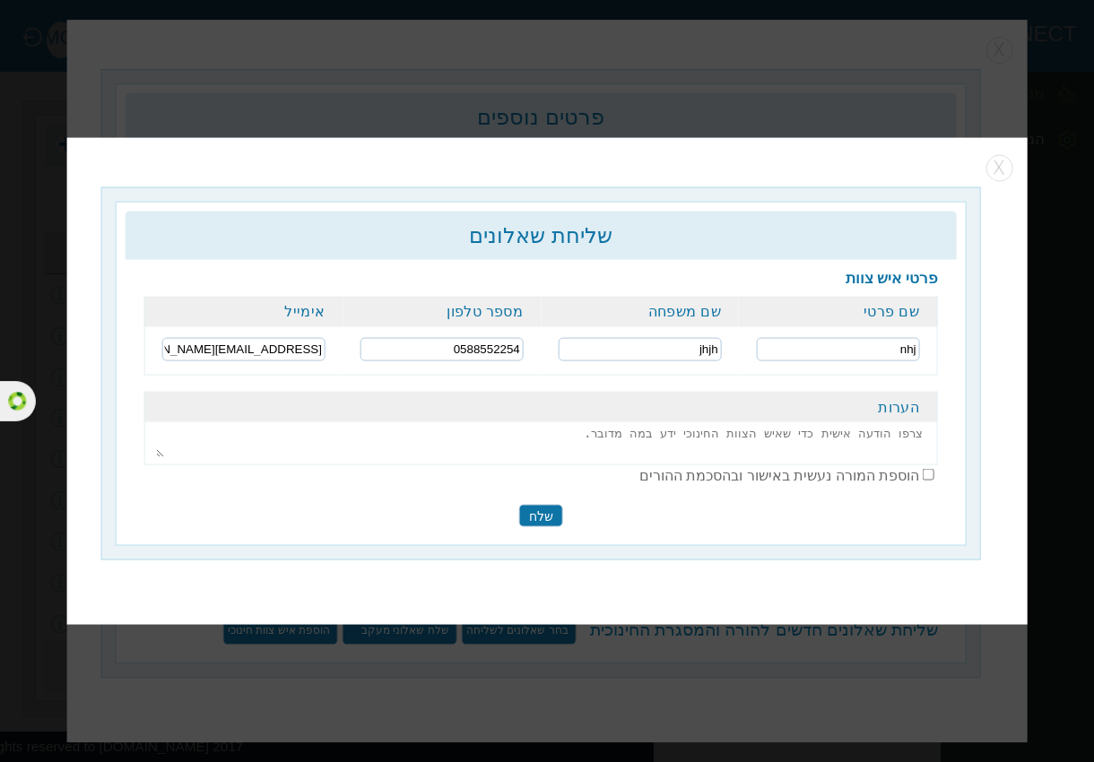
click at [652, 422] on td at bounding box center [540, 441] width 793 height 39
click at [918, 441] on textarea "m" at bounding box center [540, 439] width 769 height 33
type textarea "mhhmhm"
click at [932, 474] on input "checkbox" at bounding box center [929, 475] width 12 height 12
checkbox input "true"
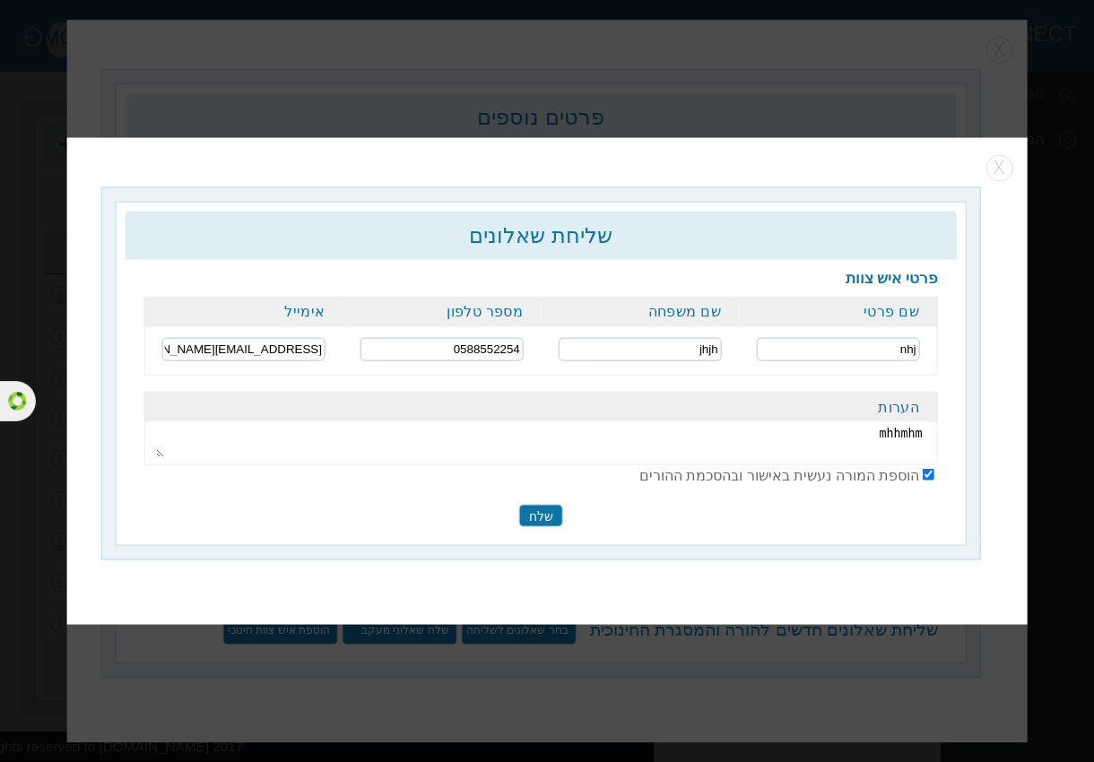
click at [549, 518] on input "שלח" at bounding box center [541, 515] width 44 height 22
